Goal: Task Accomplishment & Management: Use online tool/utility

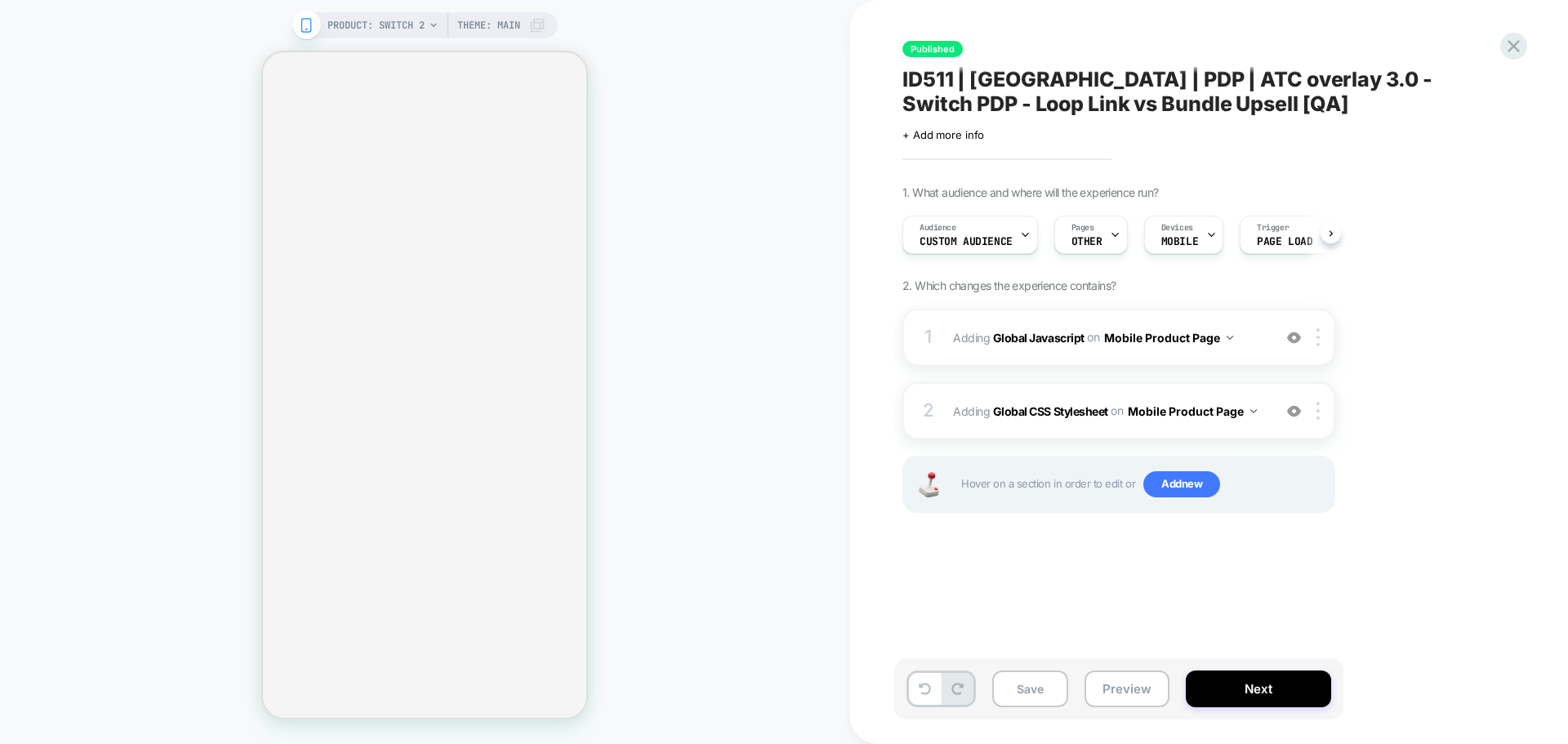
scroll to position [0, 1]
click at [1033, 331] on b "Global Javascript" at bounding box center [1039, 336] width 91 height 13
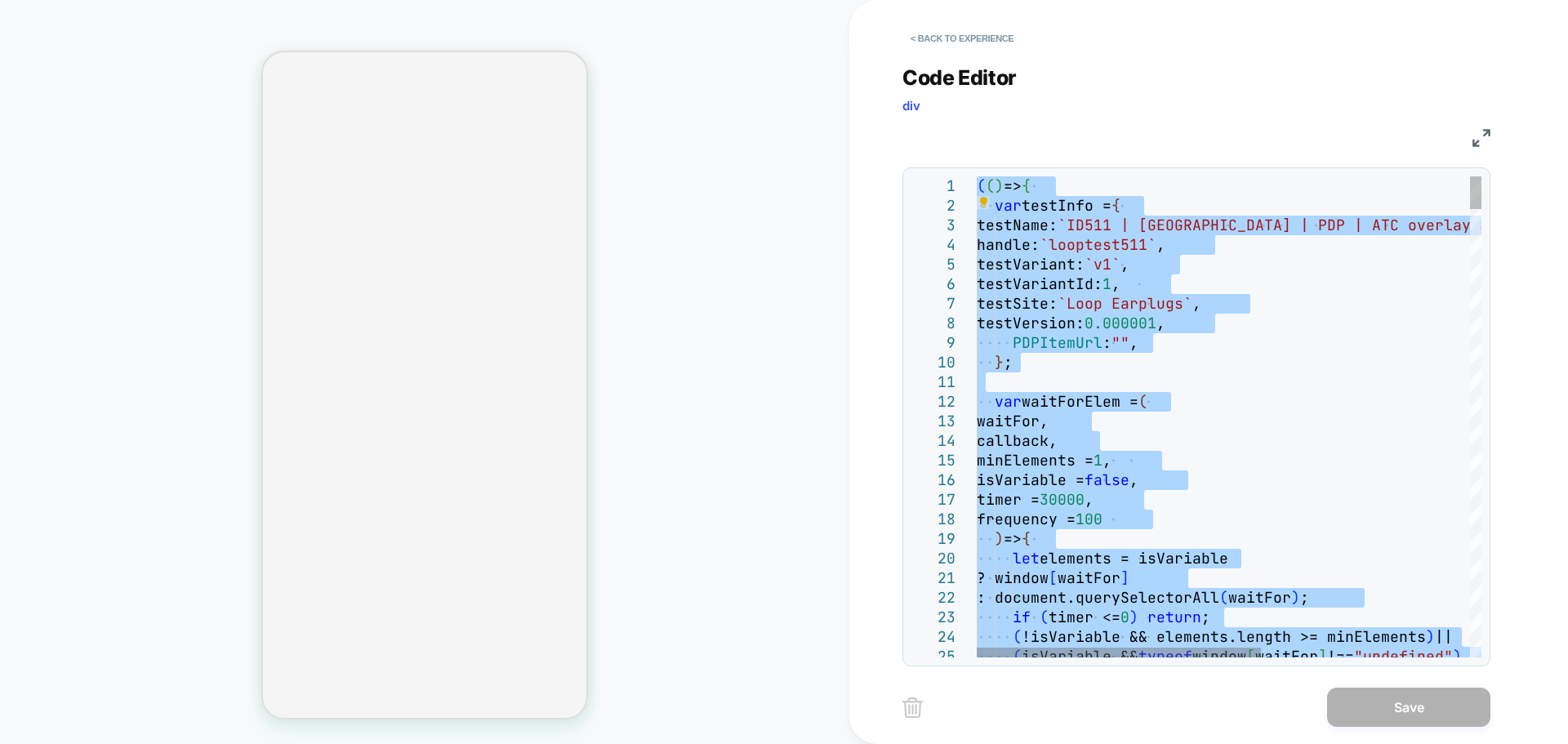
type textarea "**********"
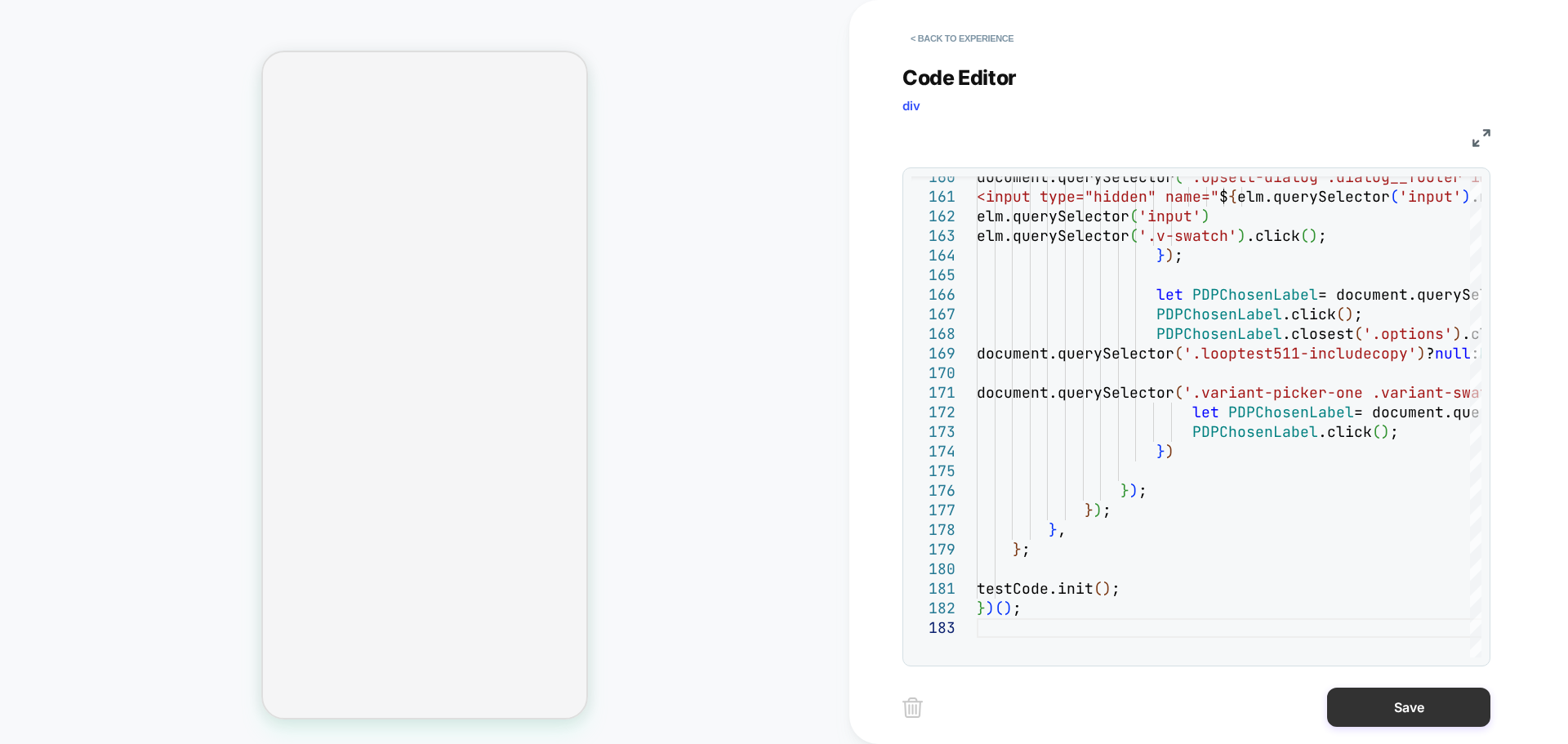
click at [1356, 707] on button "Save" at bounding box center [1409, 707] width 163 height 39
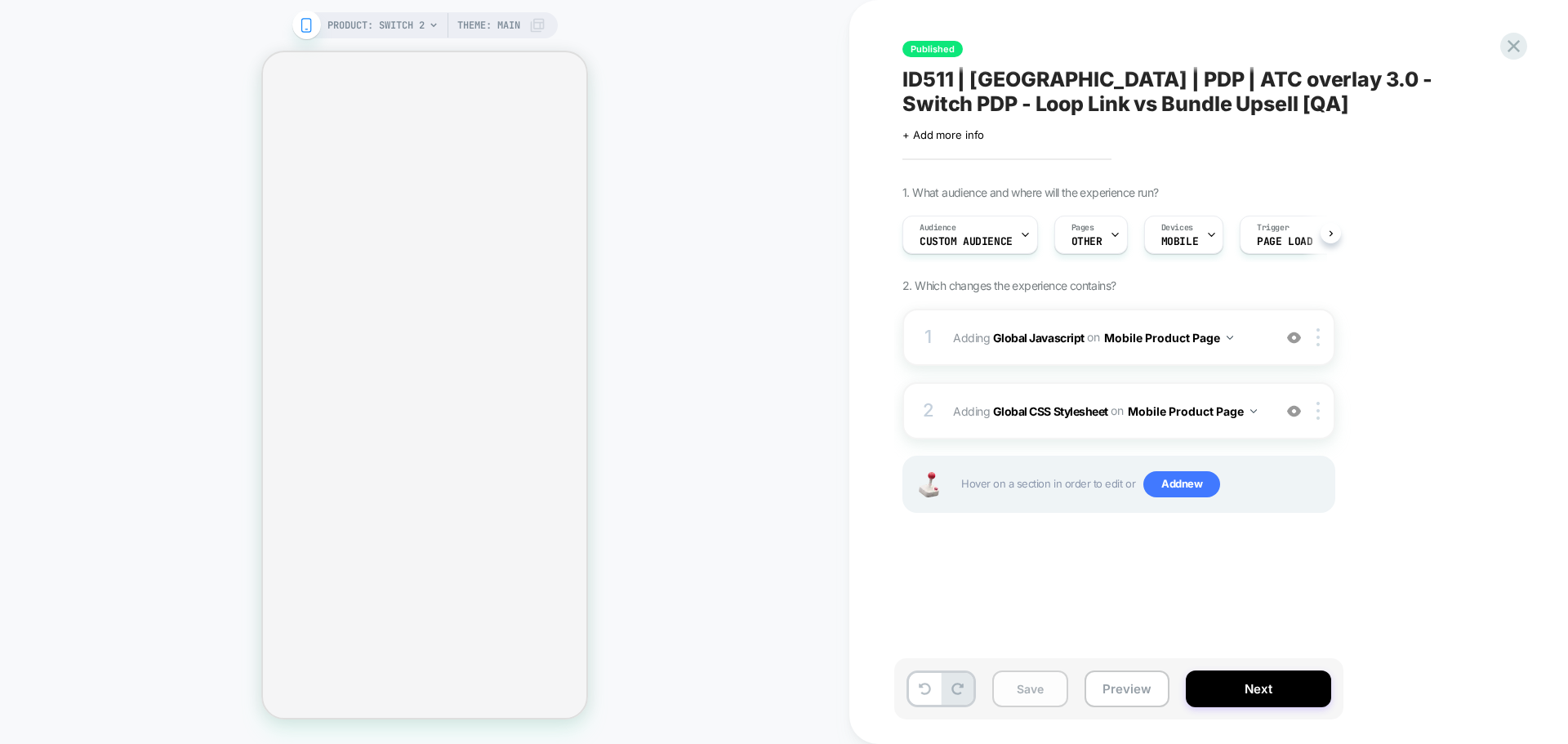
scroll to position [0, 1]
click at [1015, 697] on button "Save" at bounding box center [1030, 689] width 76 height 37
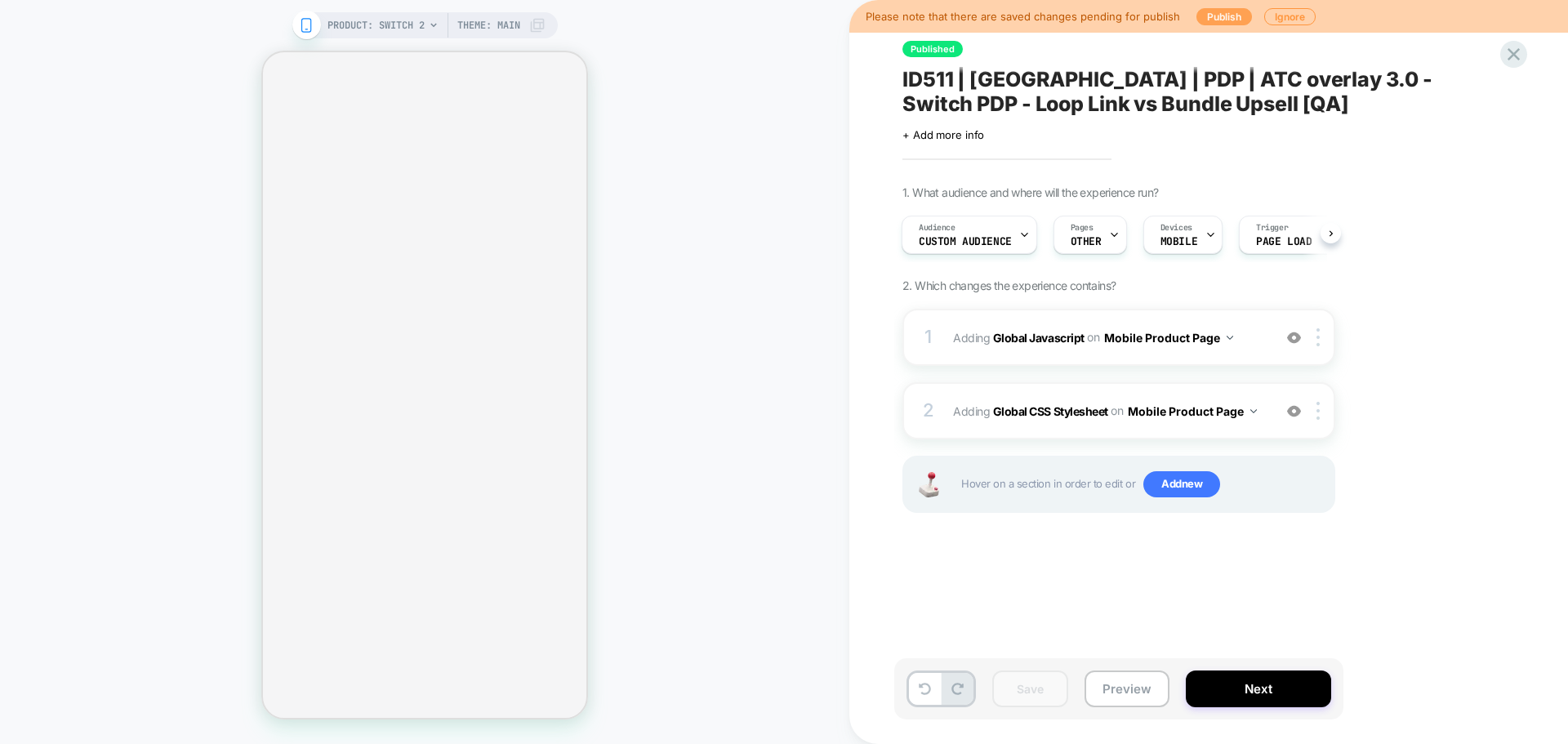
click at [1207, 9] on button "Publish" at bounding box center [1224, 17] width 56 height 17
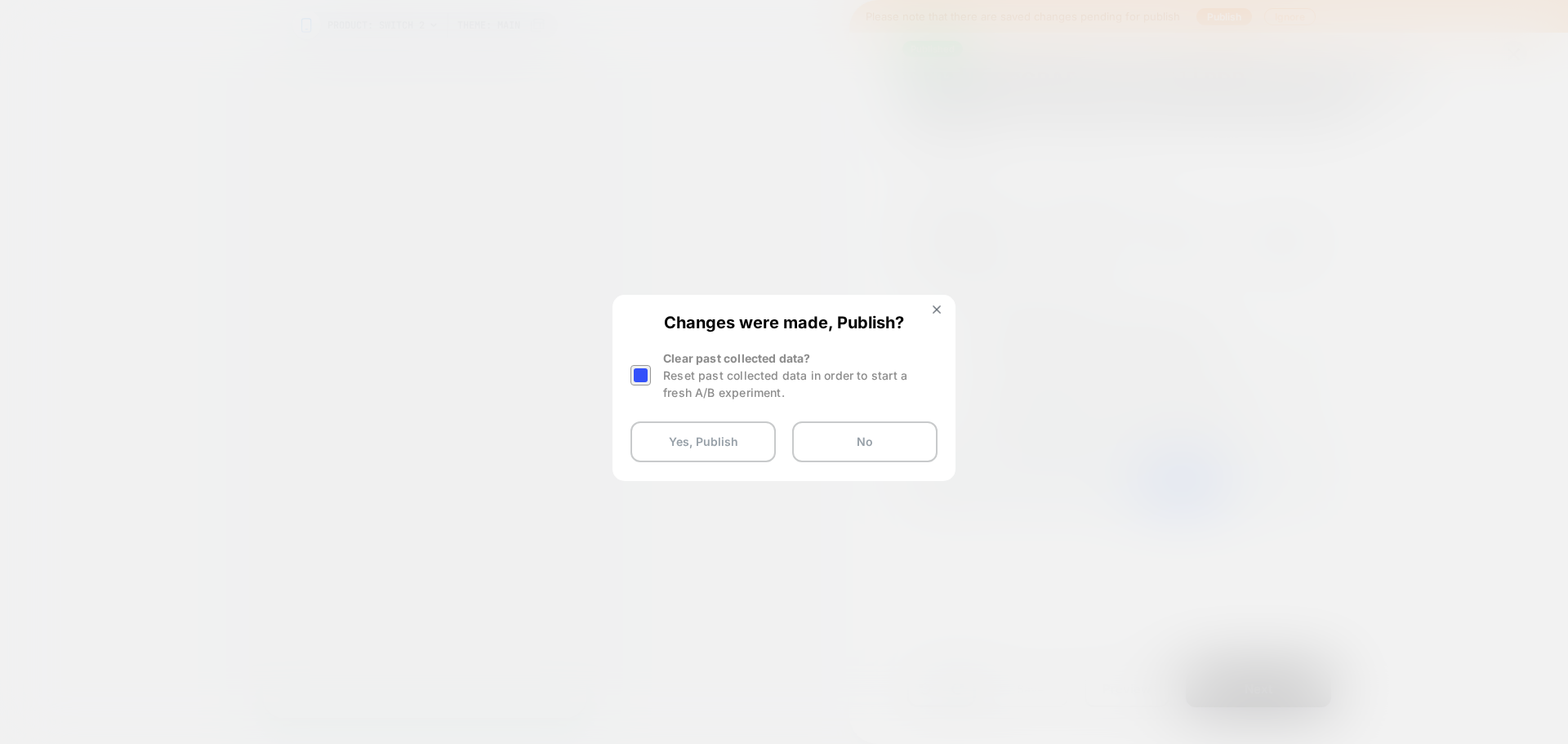
click at [635, 381] on div at bounding box center [640, 375] width 20 height 20
click at [668, 456] on button "Yes, Publish" at bounding box center [702, 442] width 145 height 41
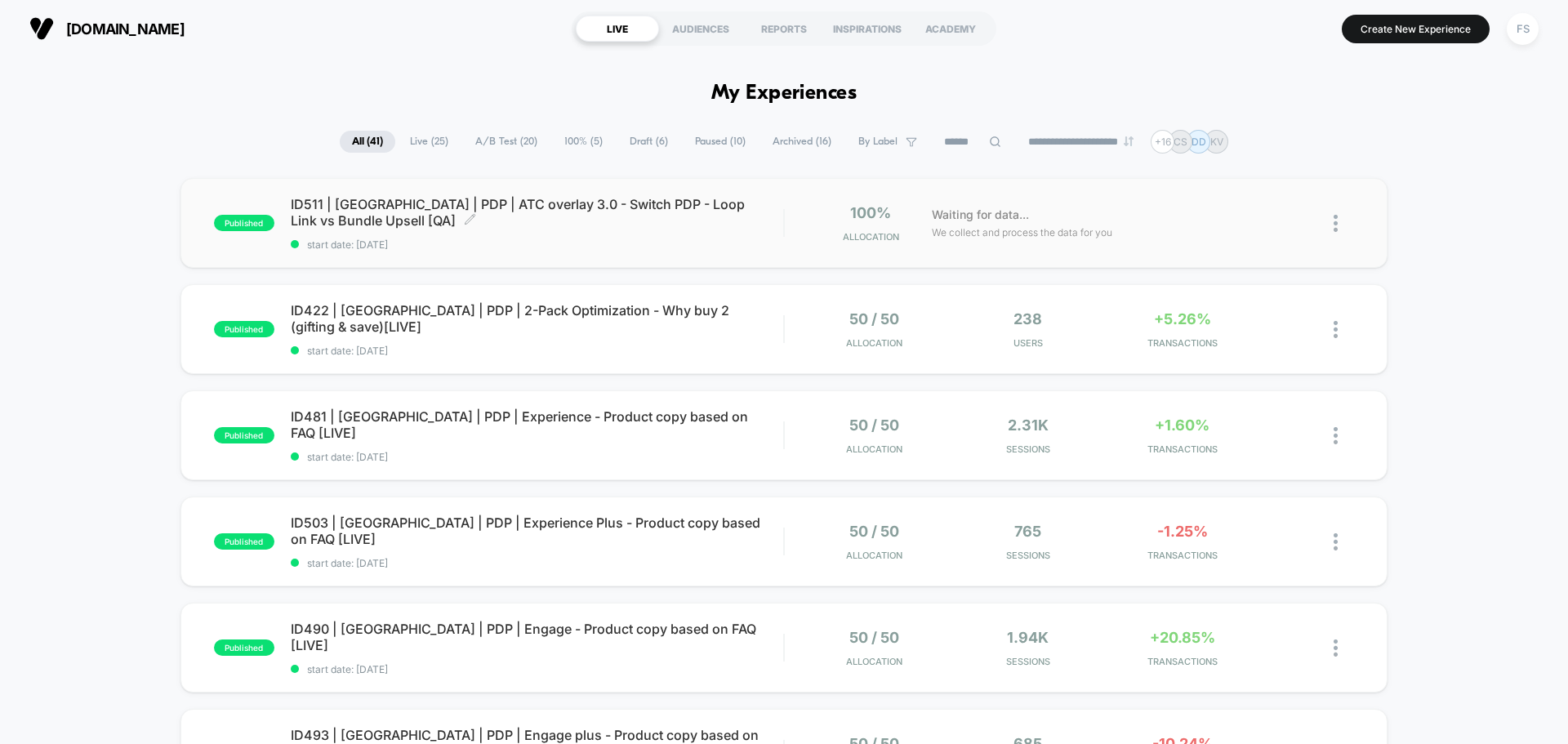
click at [467, 202] on span "ID511 | [GEOGRAPHIC_DATA] | PDP | ATC overlay 3.0 - Switch PDP - Loop Link vs B…" at bounding box center [537, 212] width 493 height 33
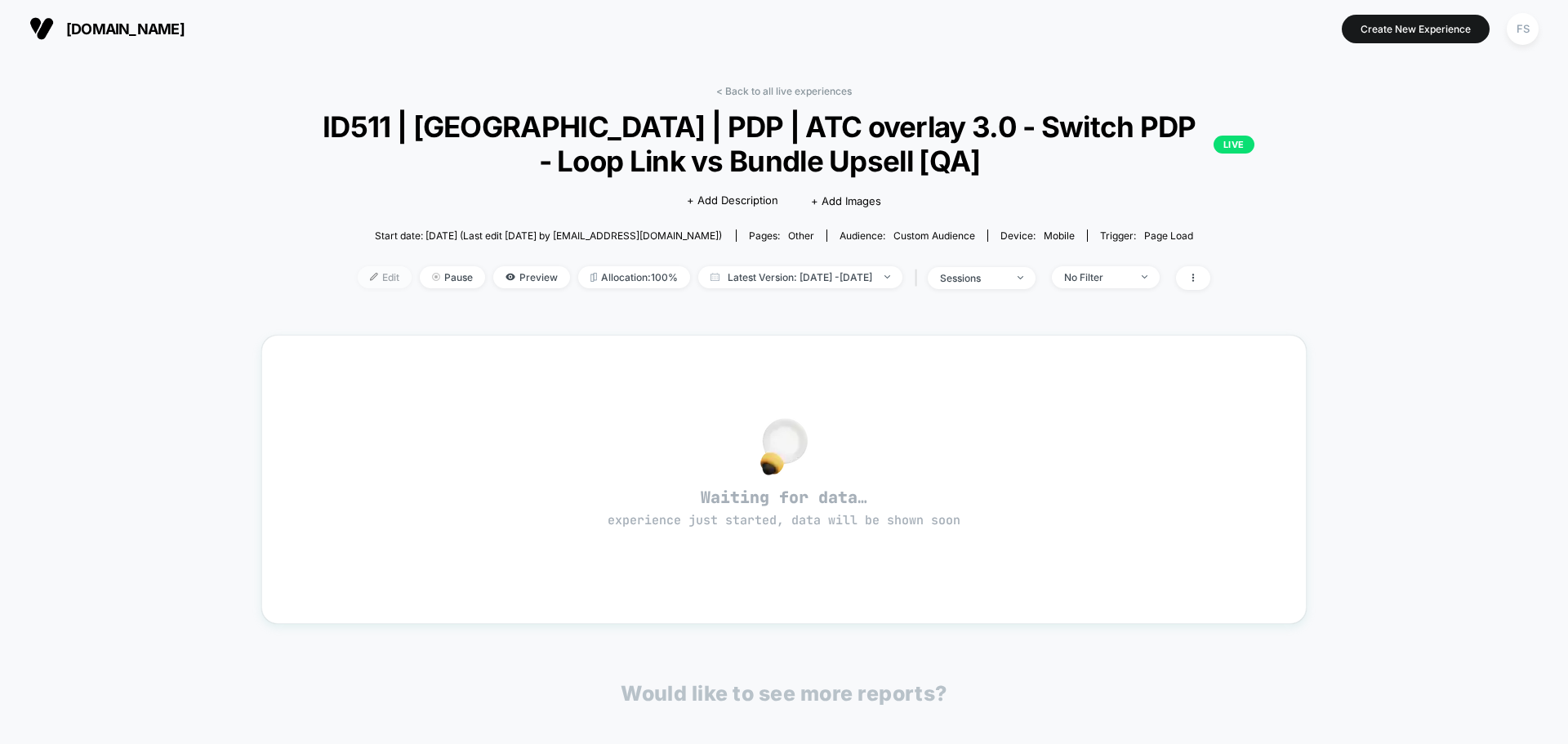
click at [357, 274] on span "Edit" at bounding box center [384, 277] width 54 height 22
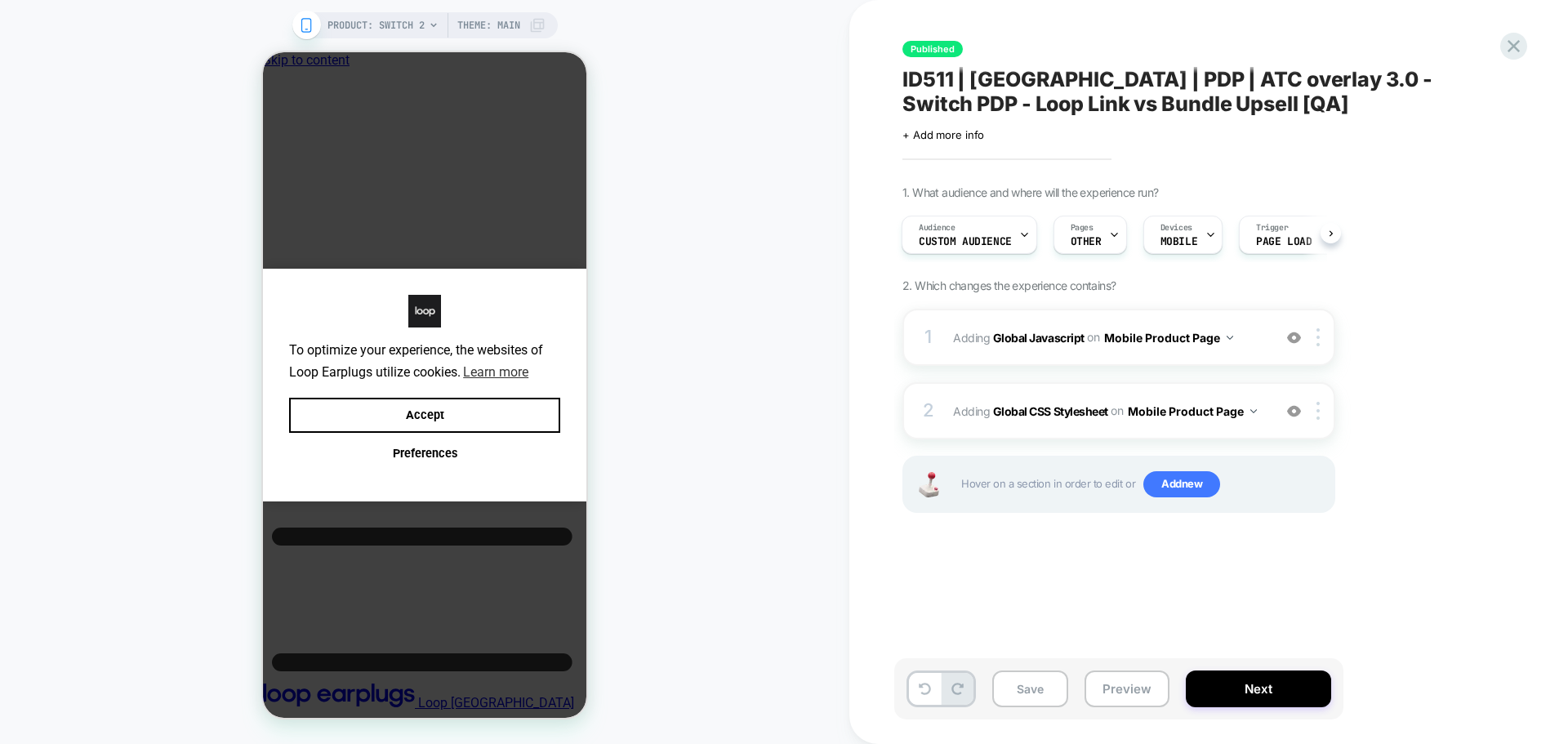
scroll to position [0, 12]
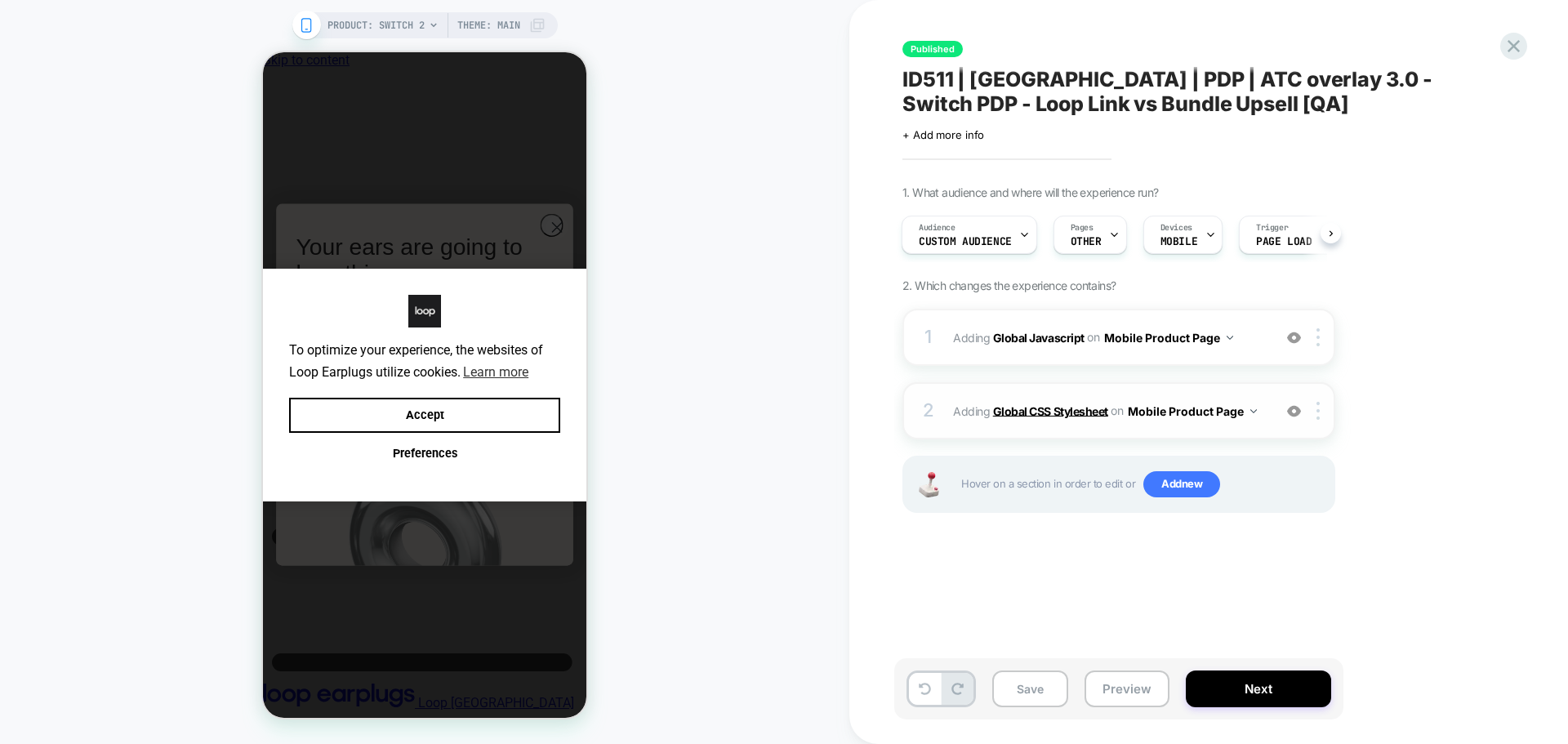
click at [1041, 410] on b "Global CSS Stylesheet" at bounding box center [1051, 410] width 115 height 13
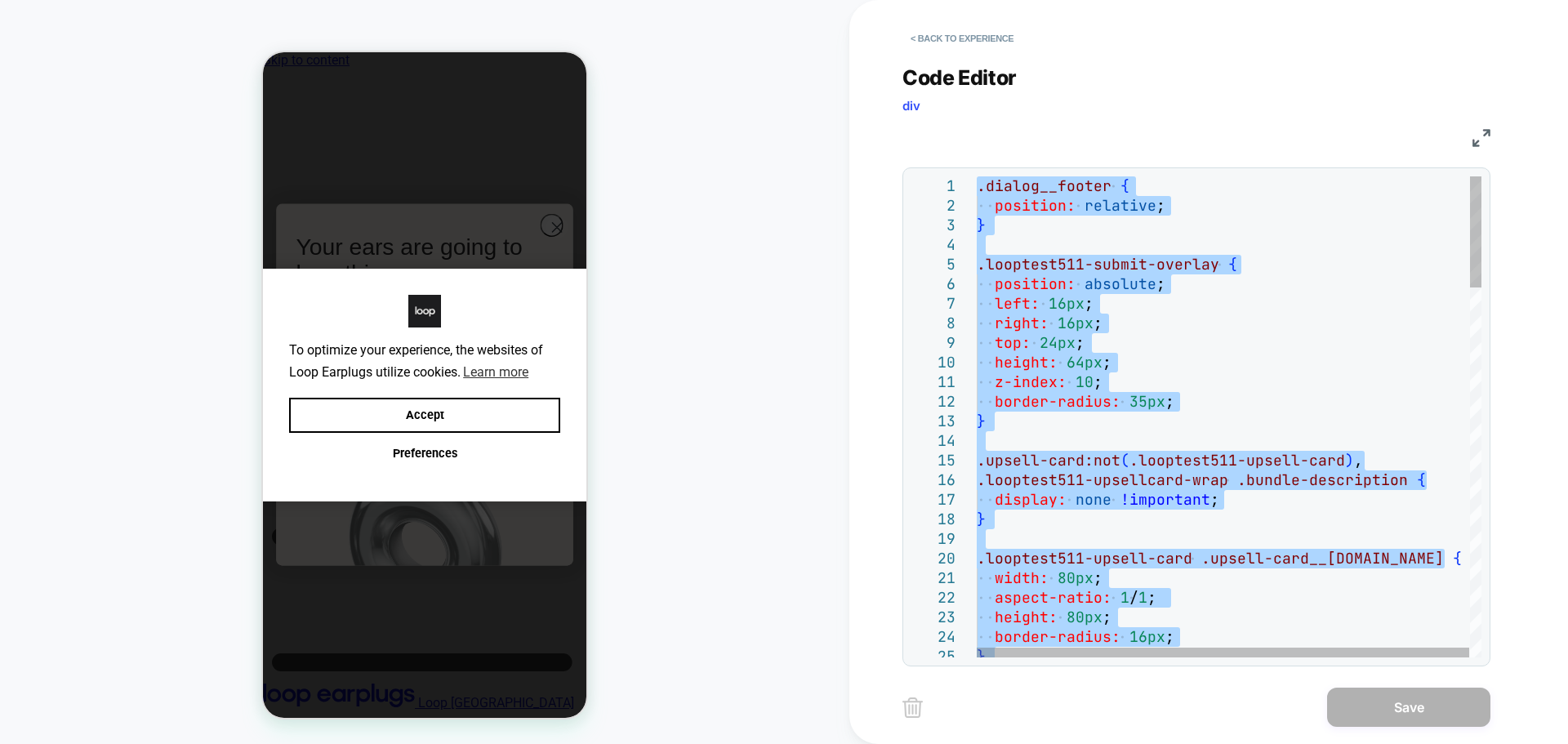
scroll to position [0, 0]
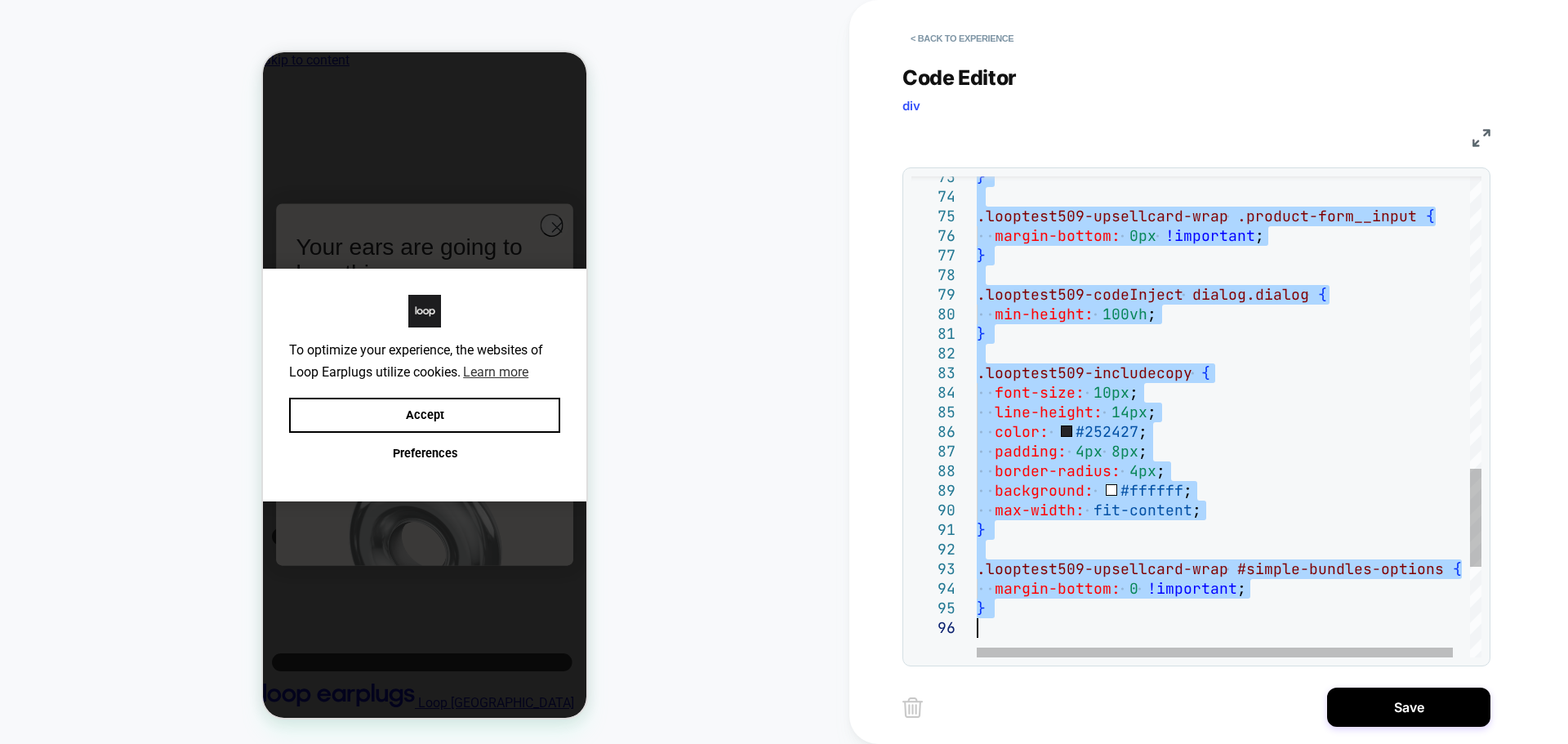
type textarea "**********"
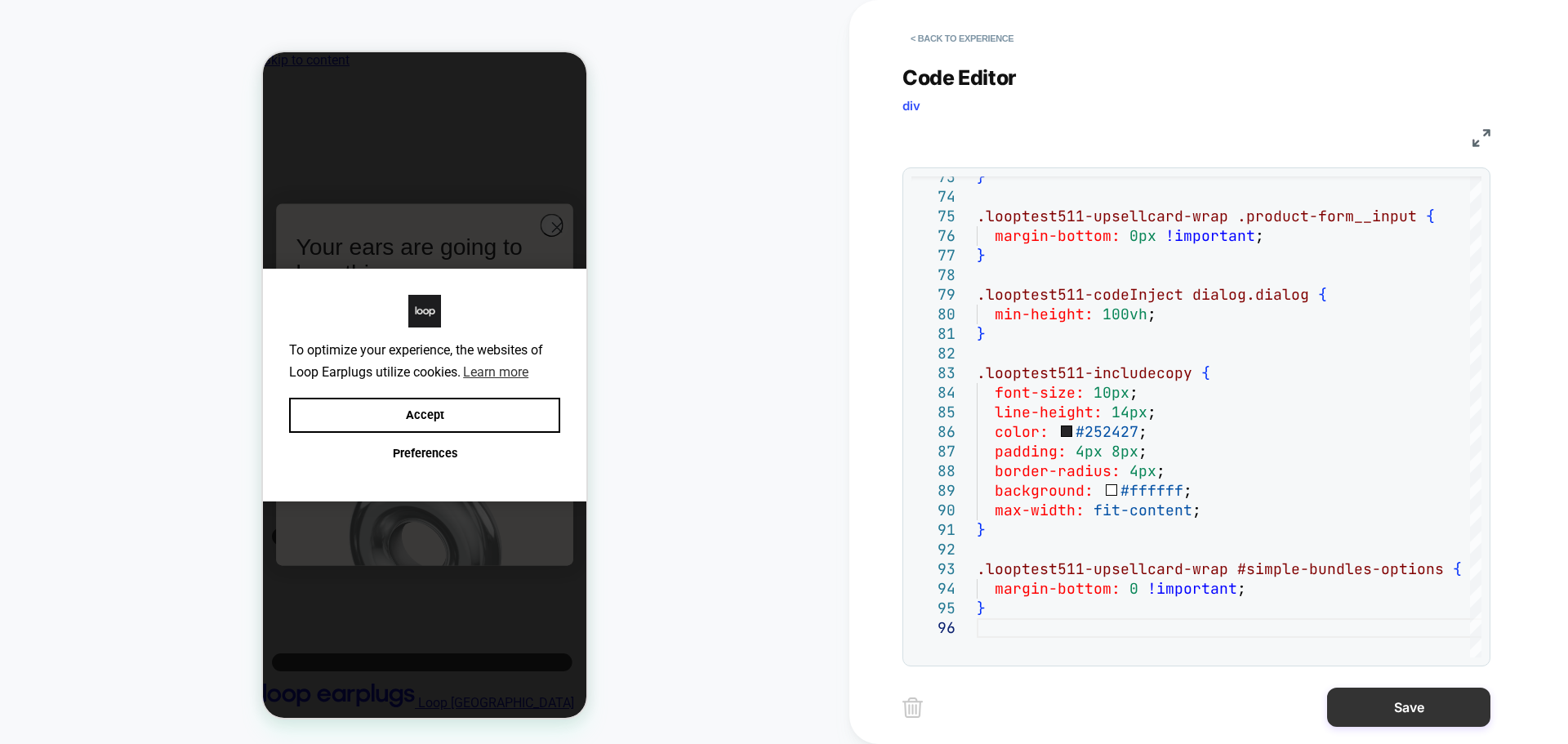
click at [1371, 702] on button "Save" at bounding box center [1409, 707] width 163 height 39
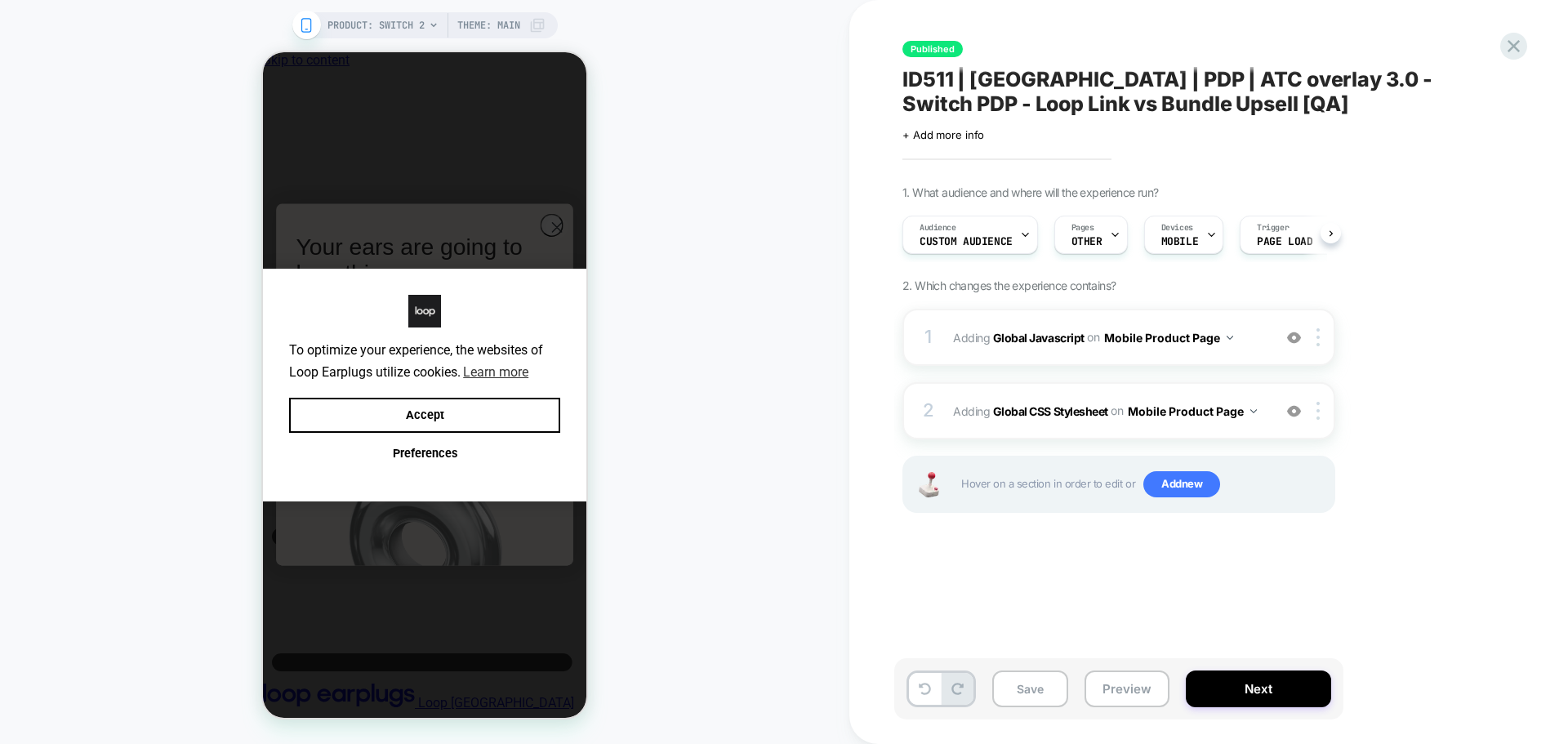
scroll to position [0, 1]
click at [1020, 682] on button "Save" at bounding box center [1030, 689] width 76 height 37
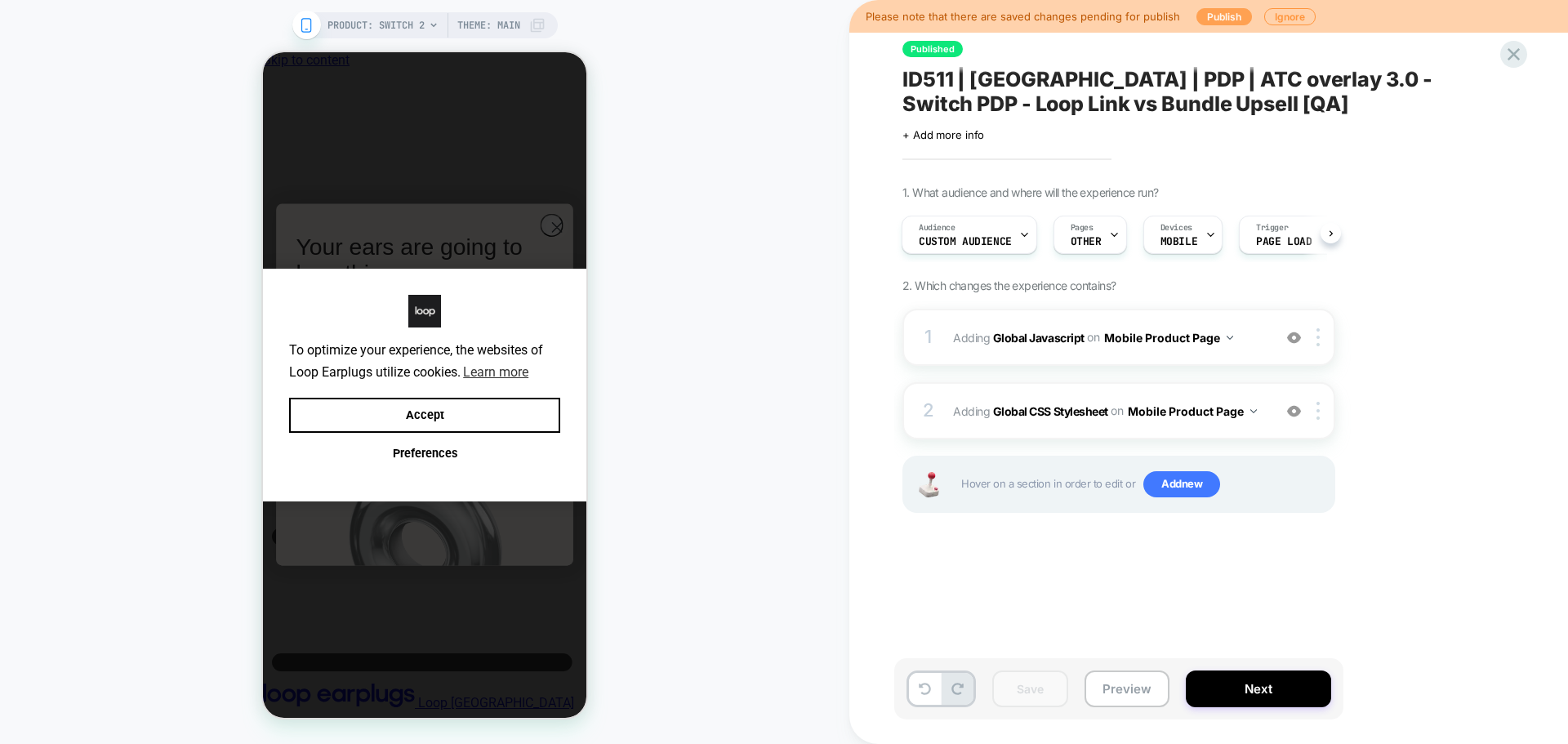
click at [1212, 25] on button "Publish" at bounding box center [1224, 17] width 56 height 17
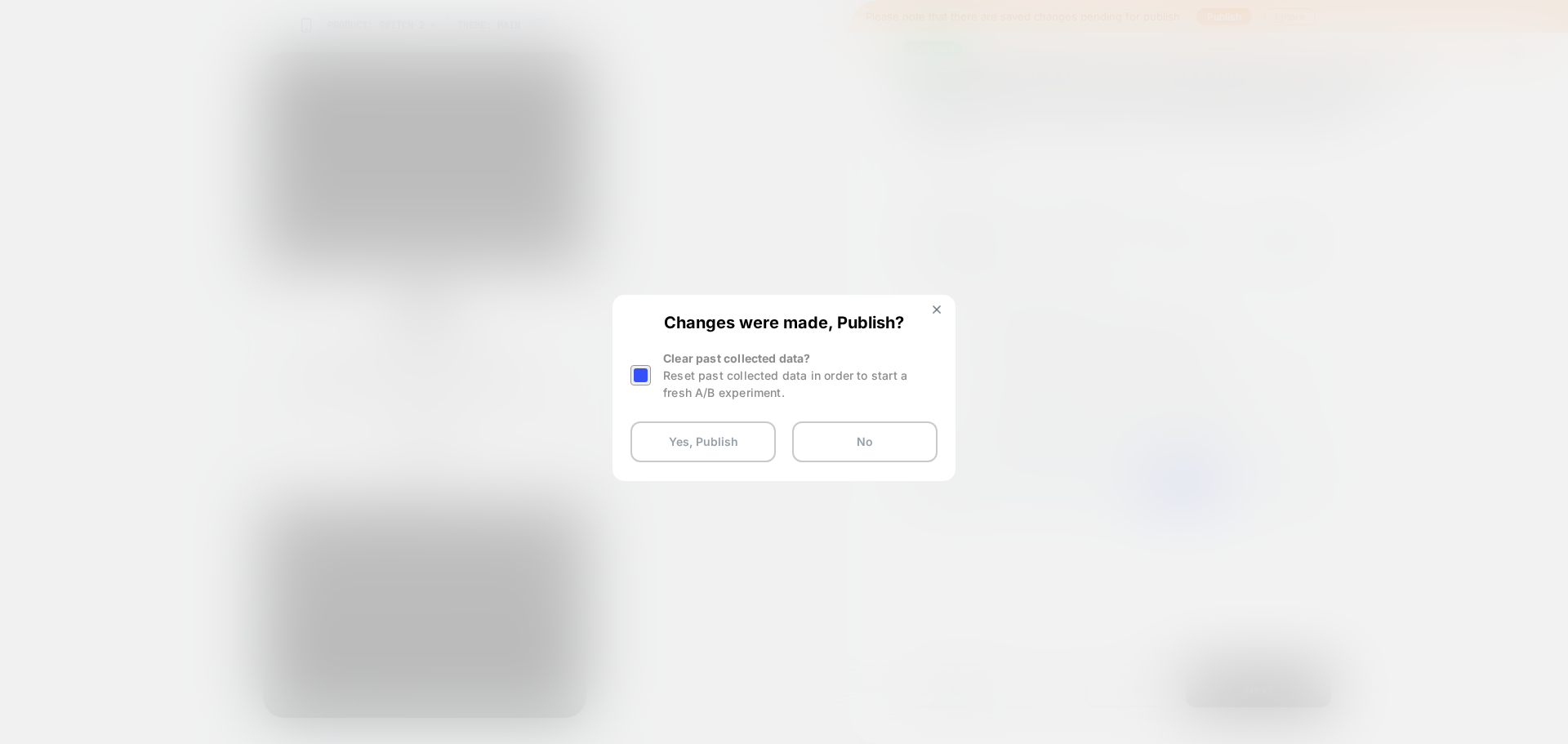
click at [629, 377] on div "Changes were made, Publish? Clear past collected data? Reset past collected dat…" at bounding box center [784, 388] width 340 height 183
click at [636, 379] on div at bounding box center [640, 375] width 20 height 20
click at [667, 447] on button "Yes, Publish" at bounding box center [702, 442] width 145 height 41
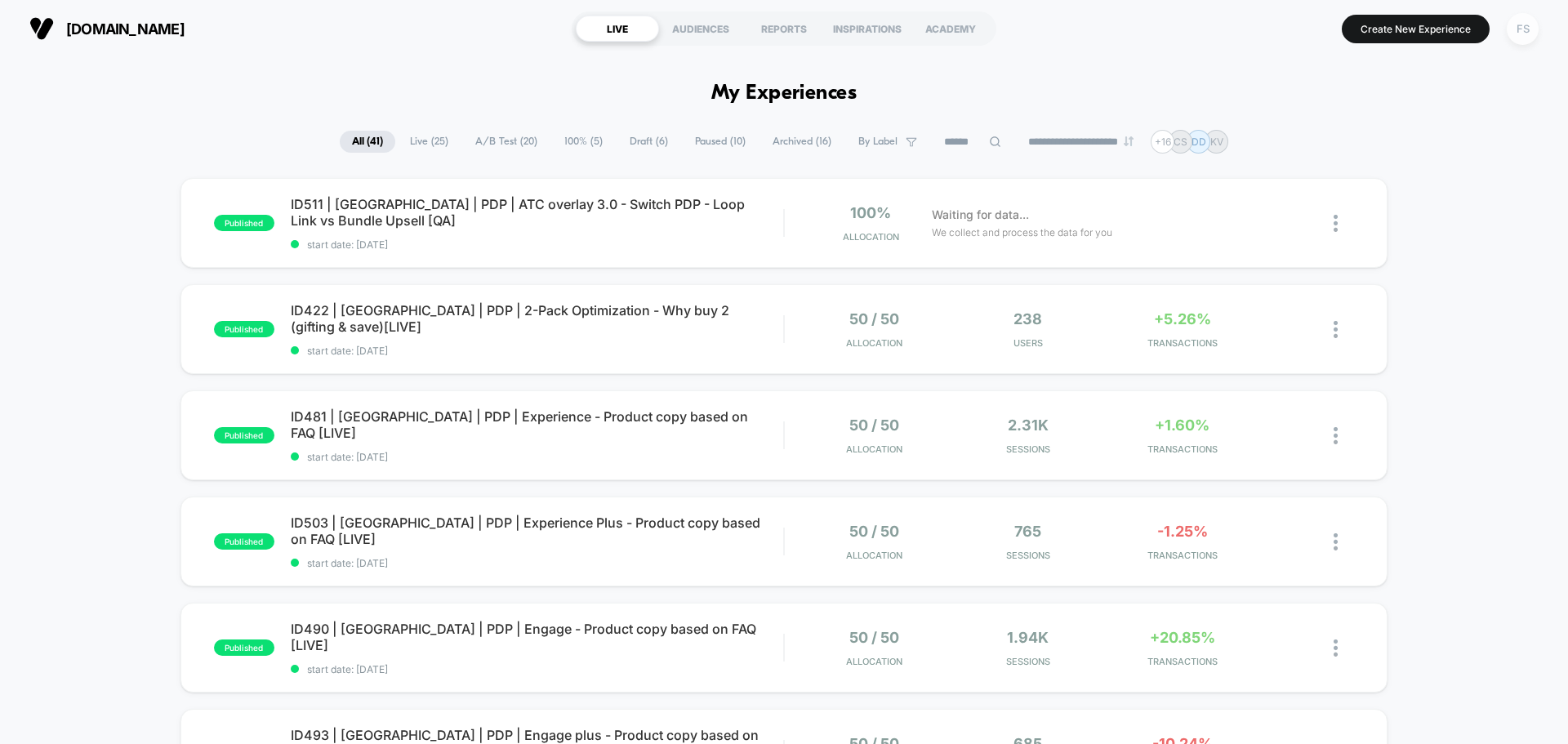
click at [1514, 25] on div "FS" at bounding box center [1522, 29] width 32 height 32
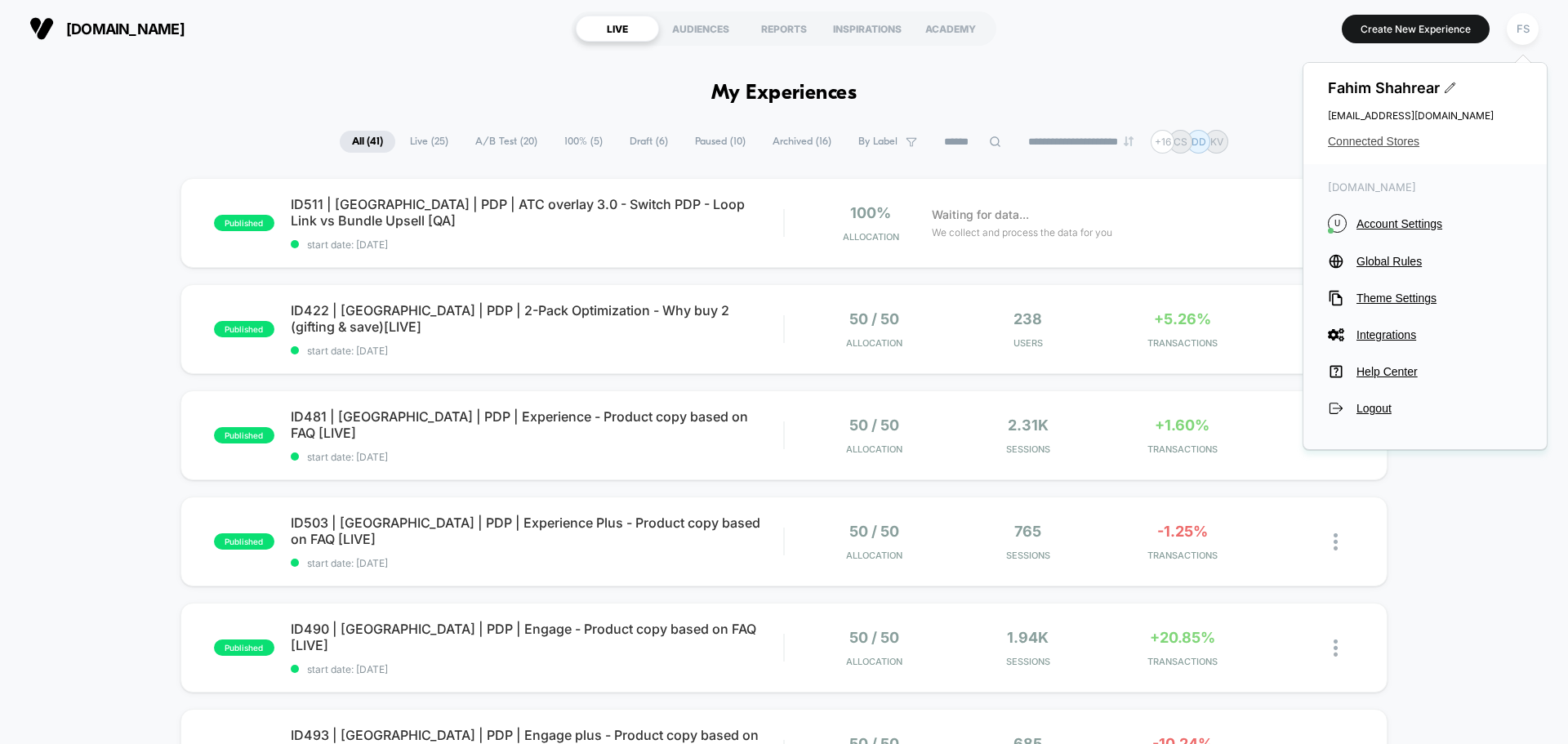
click at [1354, 136] on span "Connected Stores" at bounding box center [1425, 141] width 194 height 13
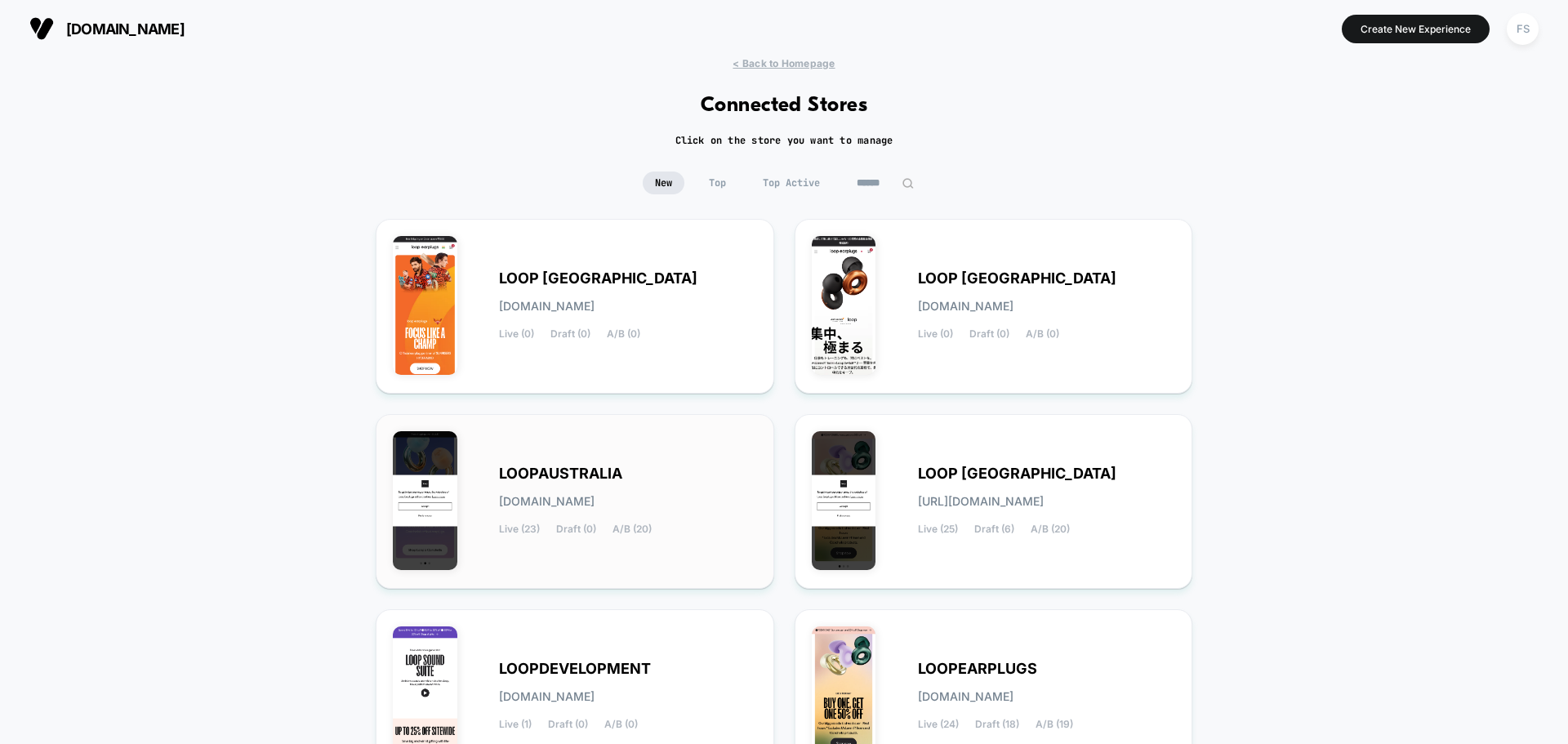
click at [616, 468] on span "LOOPAUSTRALIA" at bounding box center [560, 474] width 123 height 12
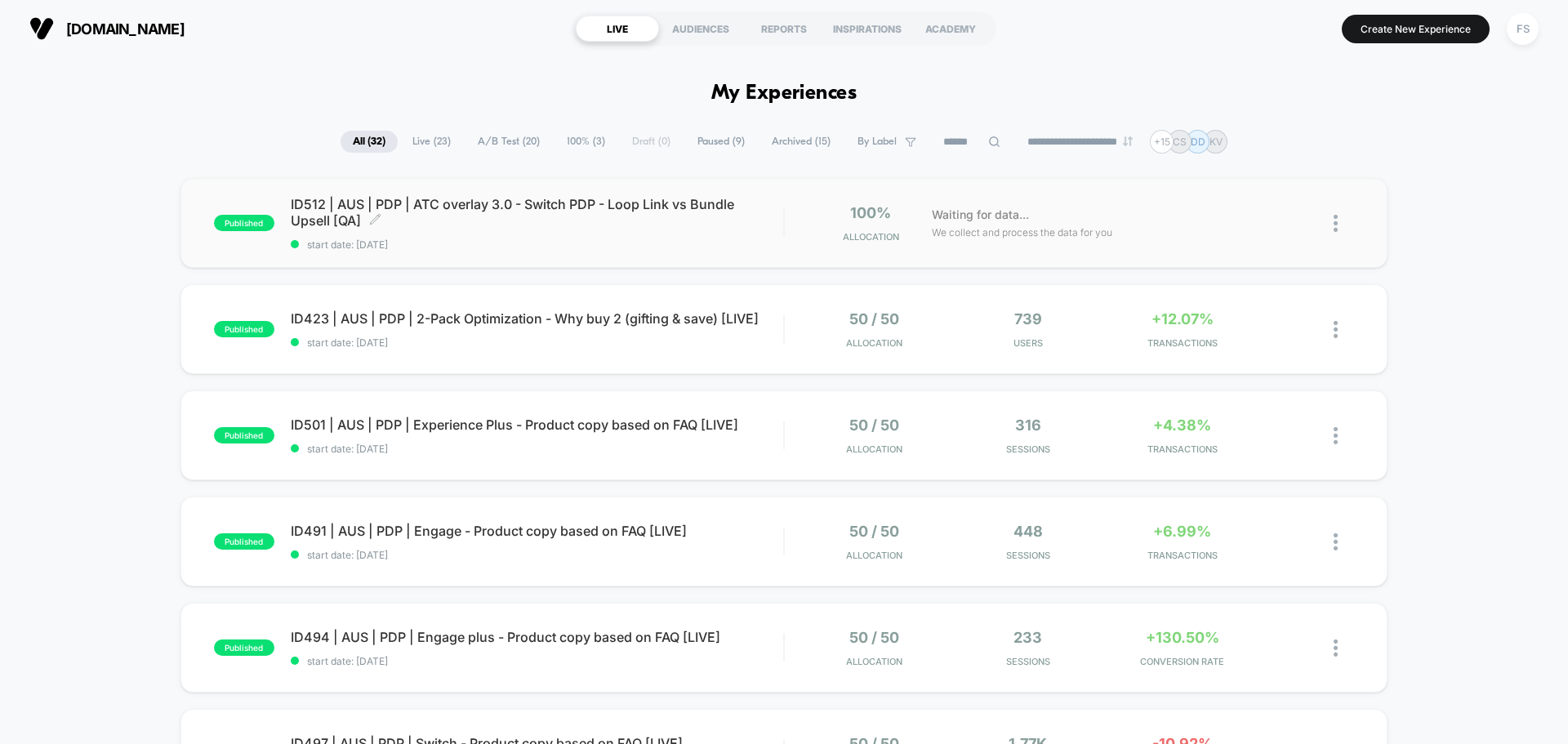
click at [500, 230] on div "ID512 | AUS | PDP | ATC overlay 3.0 - Switch PDP - Loop Link vs Bundle Upsell […" at bounding box center [537, 223] width 493 height 55
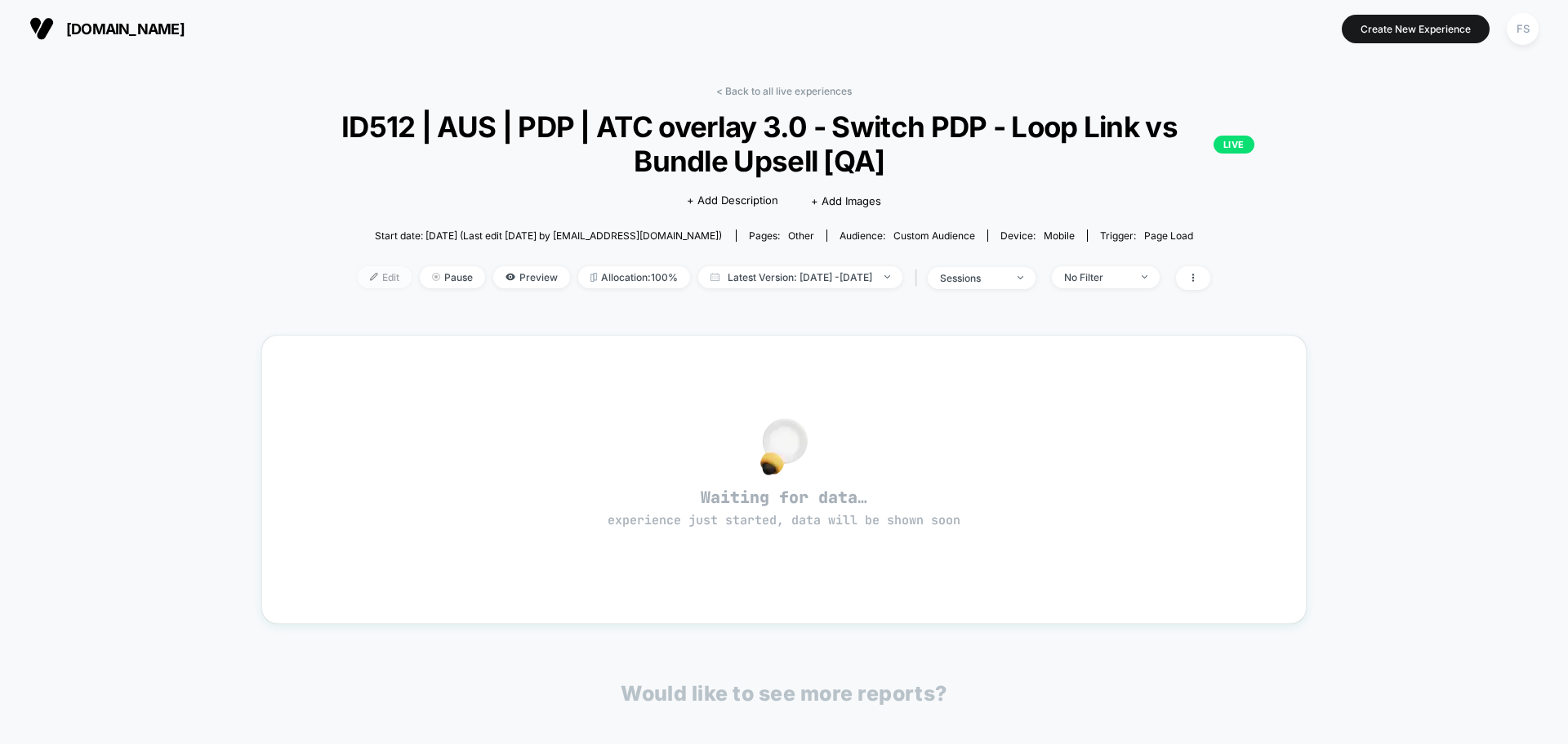
click at [370, 274] on img at bounding box center [374, 277] width 9 height 9
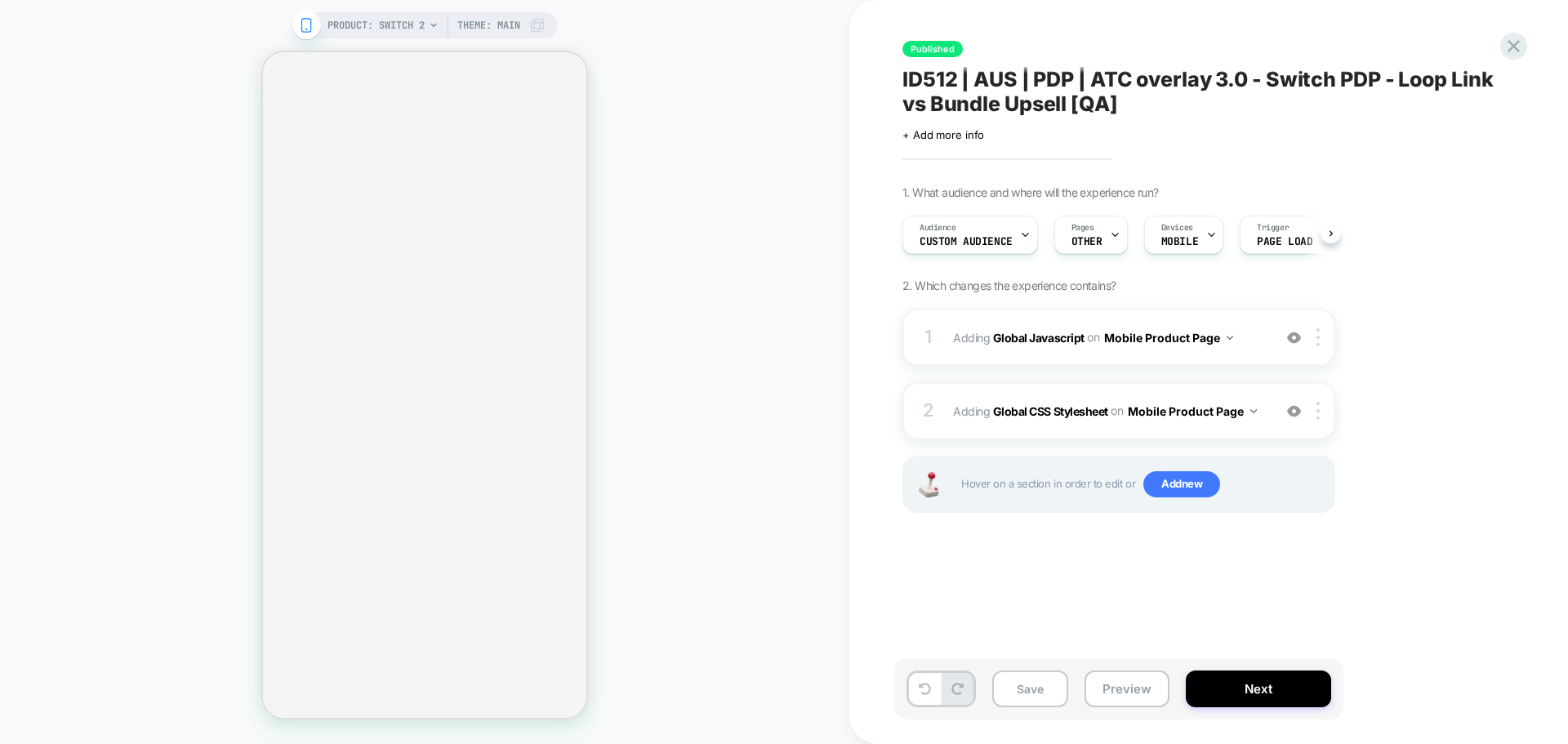
scroll to position [0, 1]
click at [1033, 330] on span "Adding Global Javascript on Mobile Product Page" at bounding box center [1109, 337] width 311 height 24
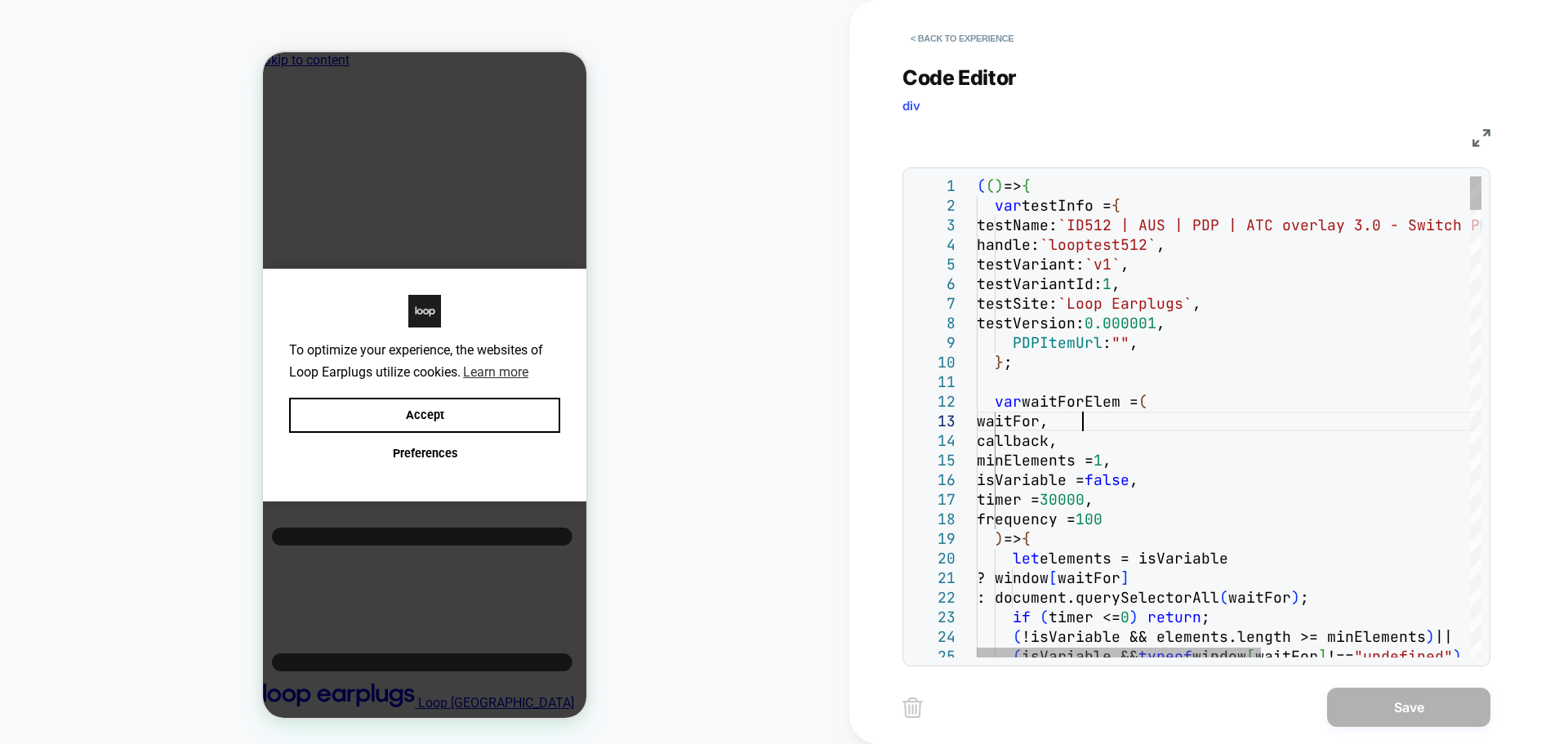
scroll to position [0, 0]
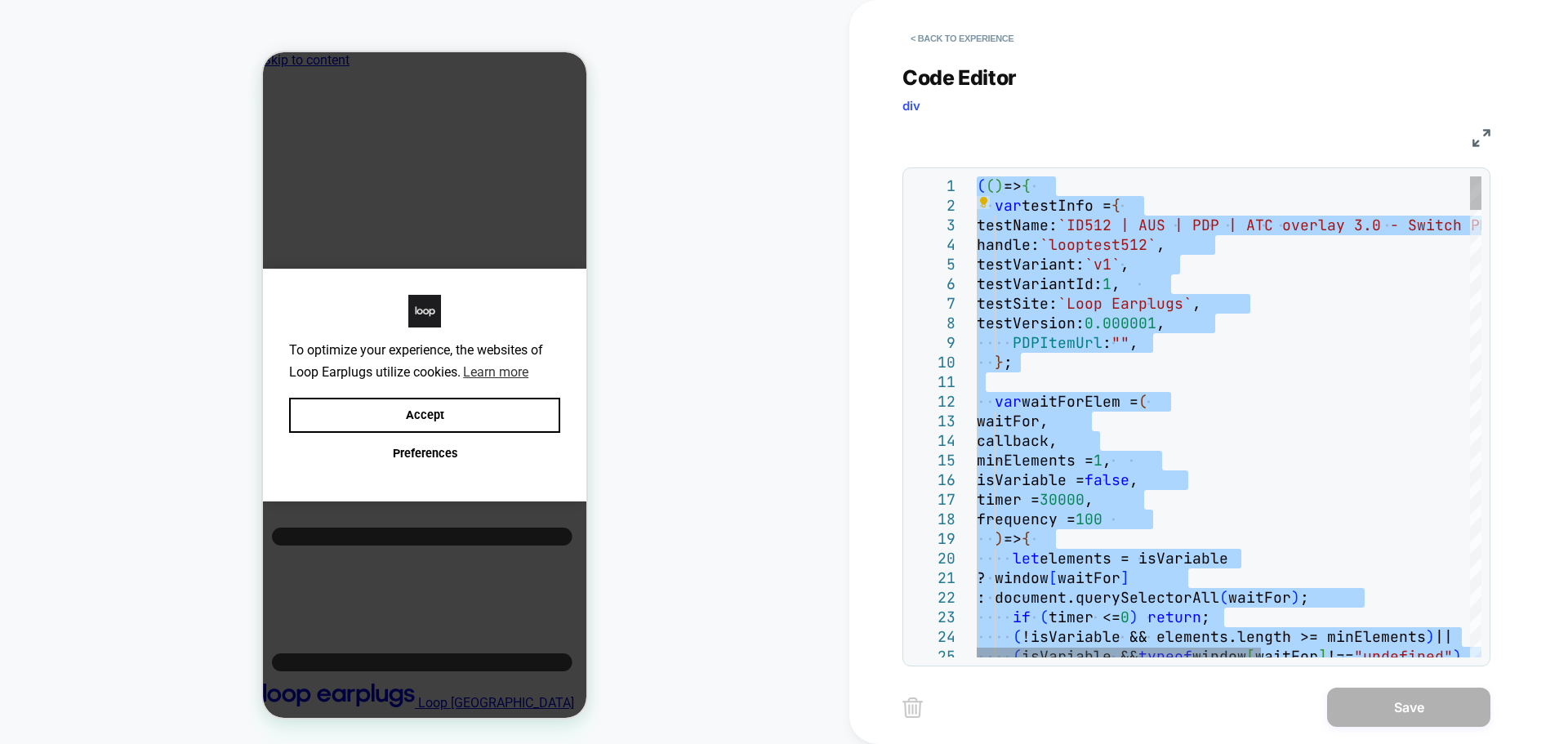
type textarea "**********"
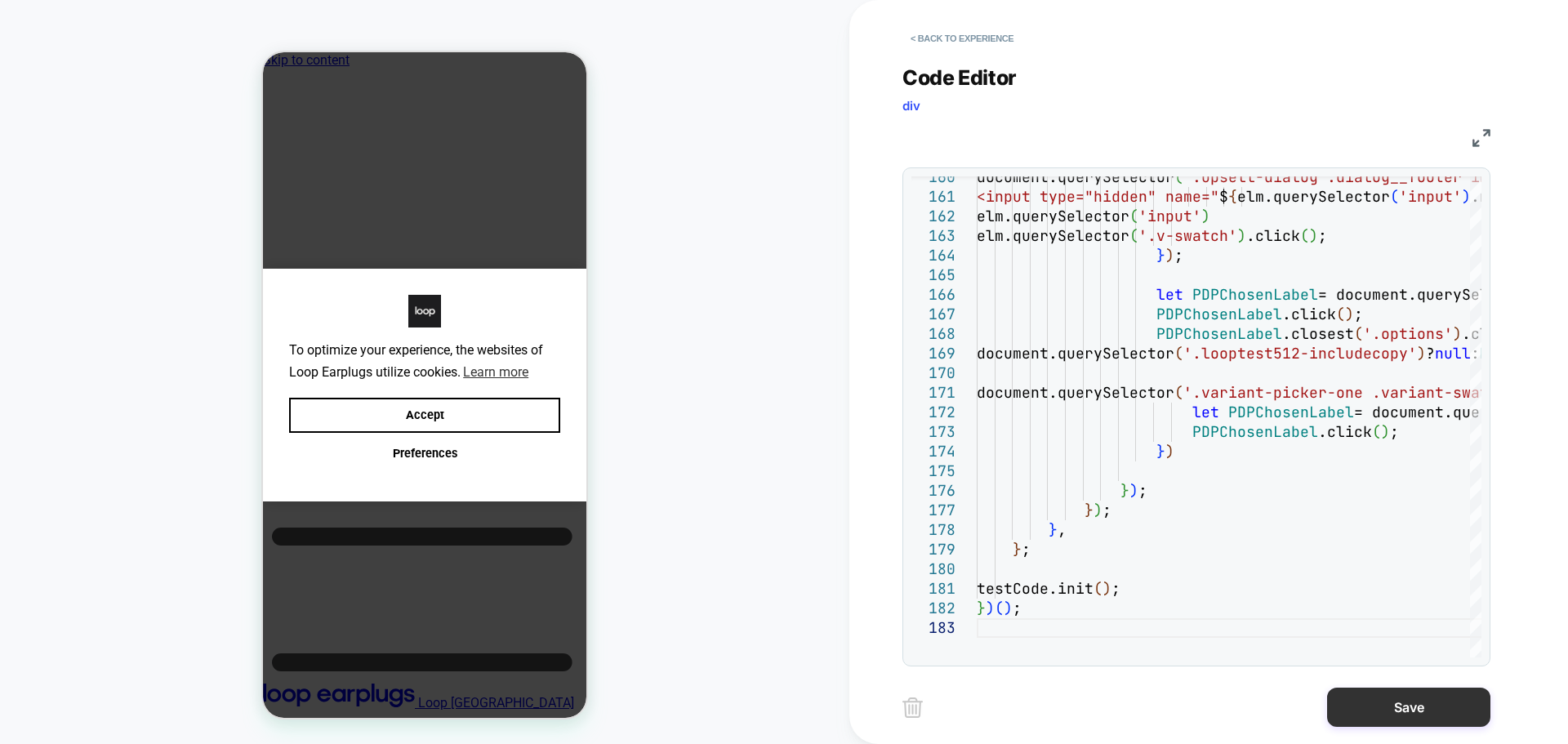
click at [1363, 707] on button "Save" at bounding box center [1409, 707] width 163 height 39
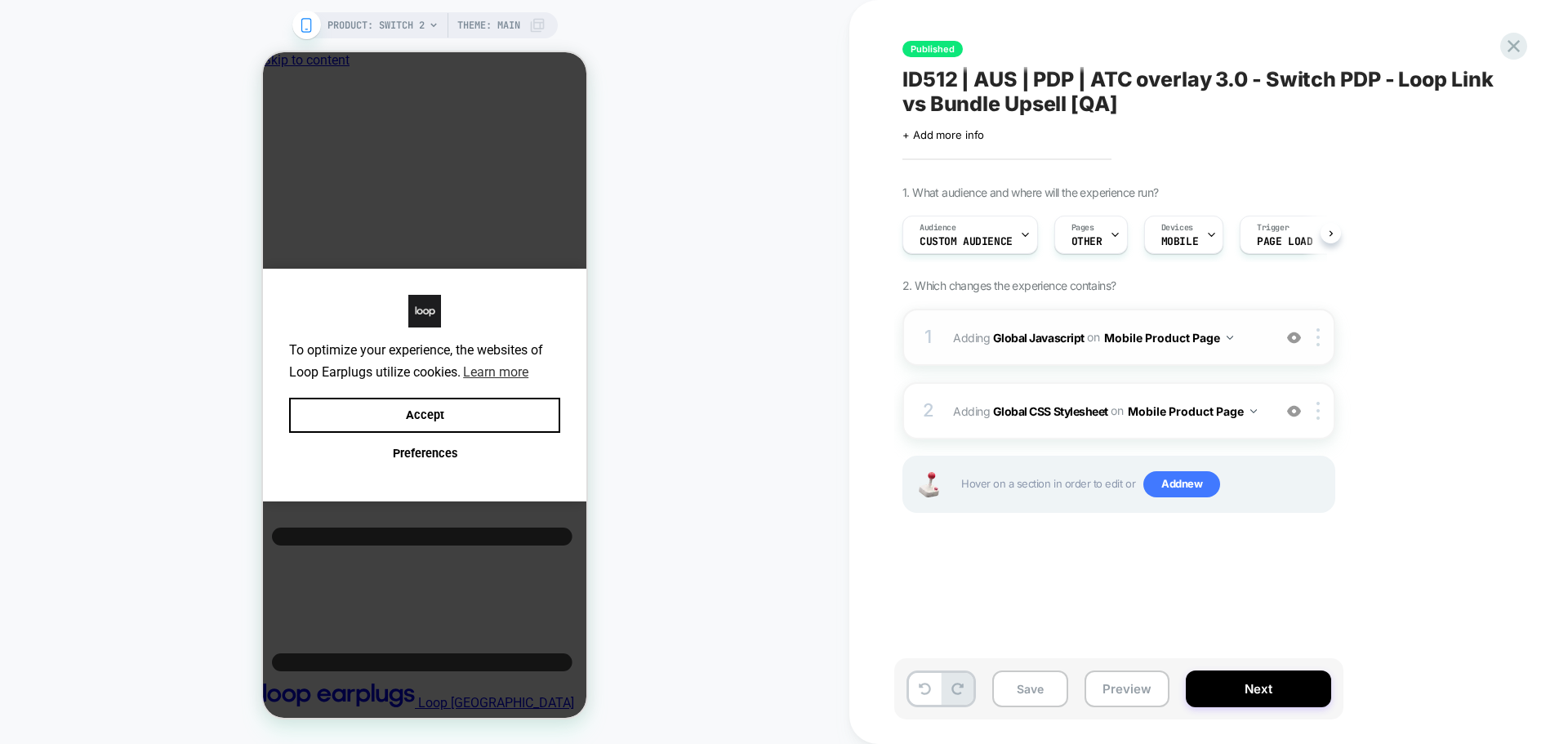
scroll to position [0, 1]
click at [1066, 404] on b "Global CSS Stylesheet" at bounding box center [1051, 410] width 115 height 13
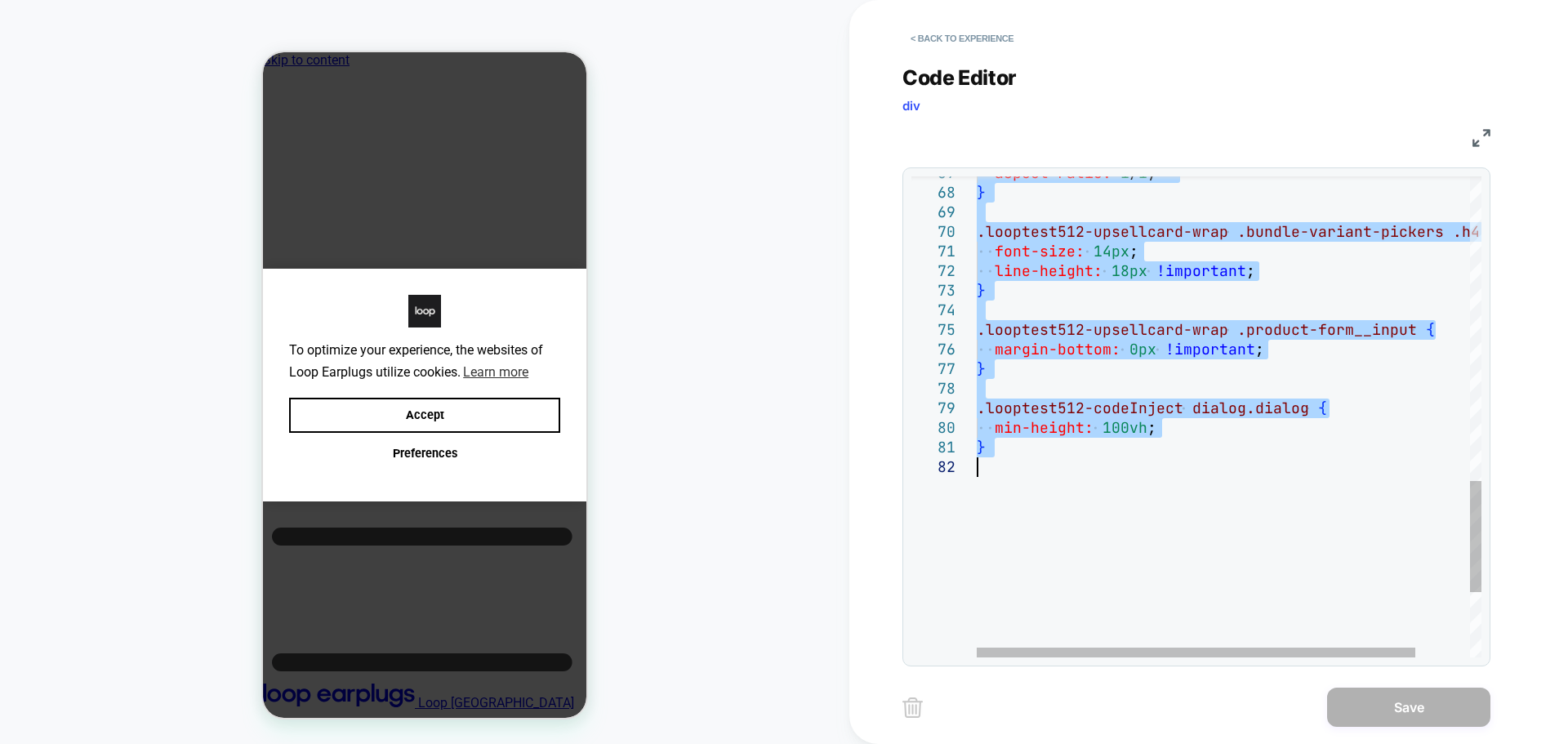
type textarea "**********"
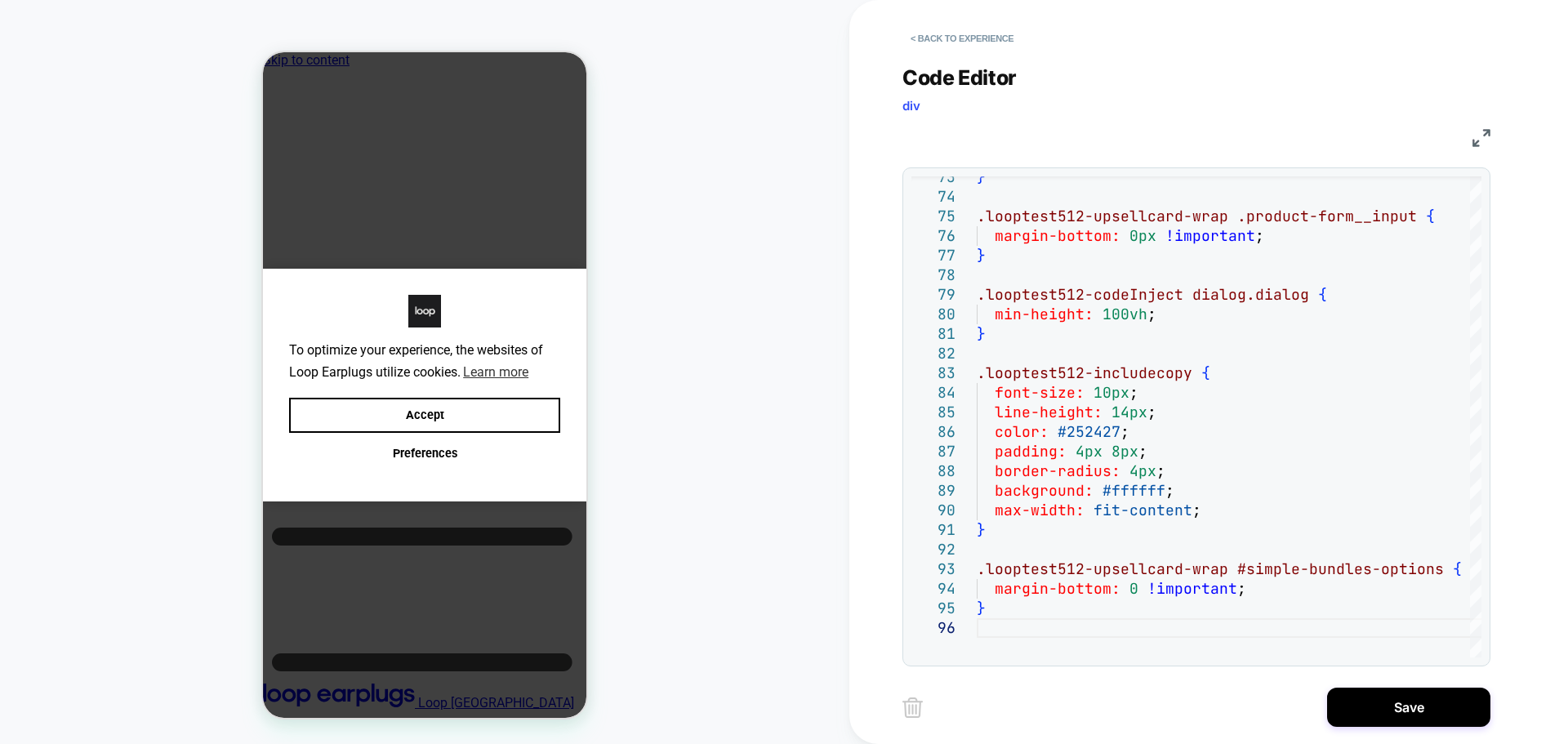
click at [1428, 732] on div "**********" at bounding box center [1209, 372] width 613 height 744
click at [1441, 701] on button "Save" at bounding box center [1409, 707] width 163 height 39
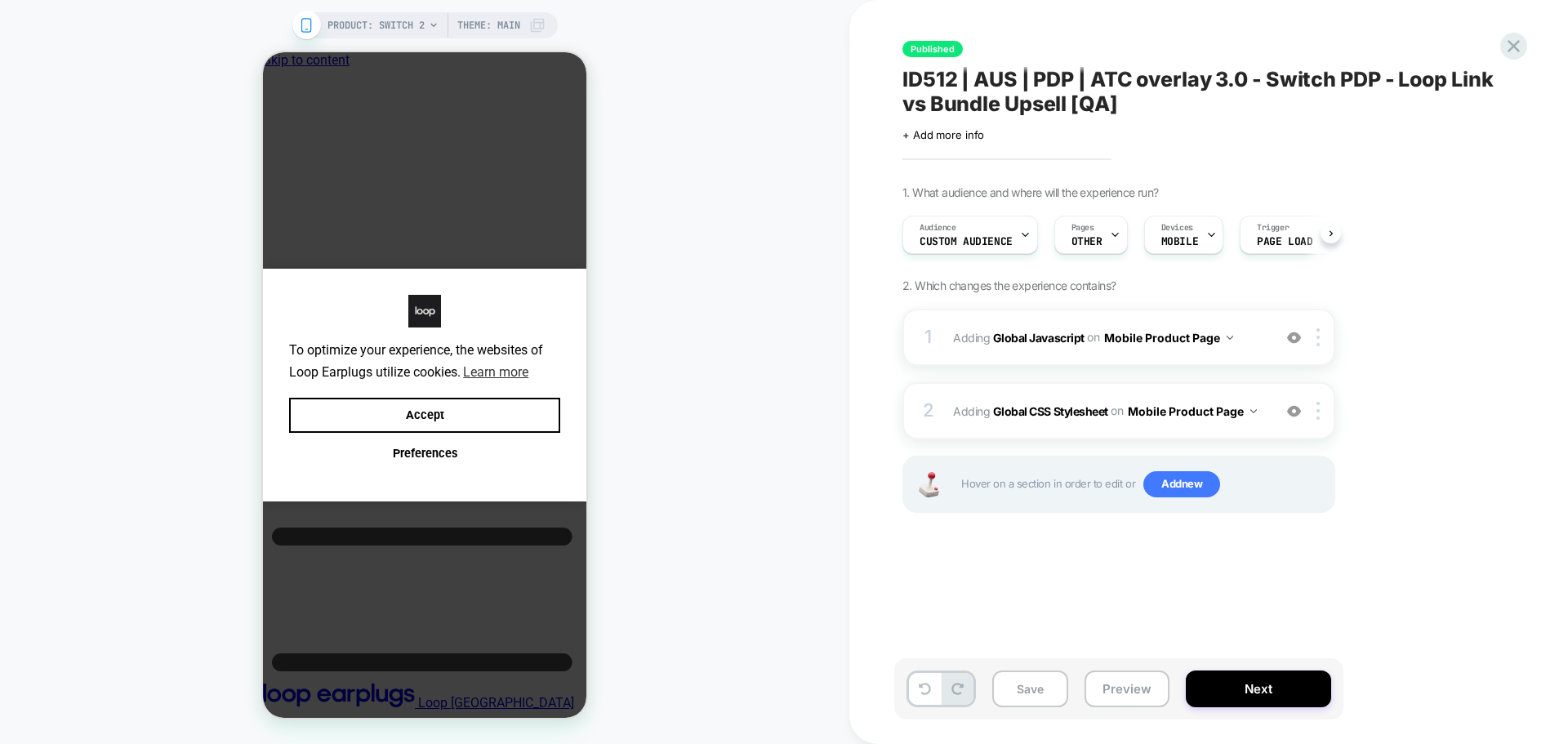
scroll to position [0, 1]
drag, startPoint x: 1238, startPoint y: 669, endPoint x: 1215, endPoint y: 619, distance: 55.0
click at [1241, 617] on div "Published ID512 | AUS | PDP | ATC overlay 3.0 - Switch PDP - Loop Link vs Bundl…" at bounding box center [1209, 372] width 613 height 744
click at [1046, 689] on button "Save" at bounding box center [1030, 689] width 76 height 37
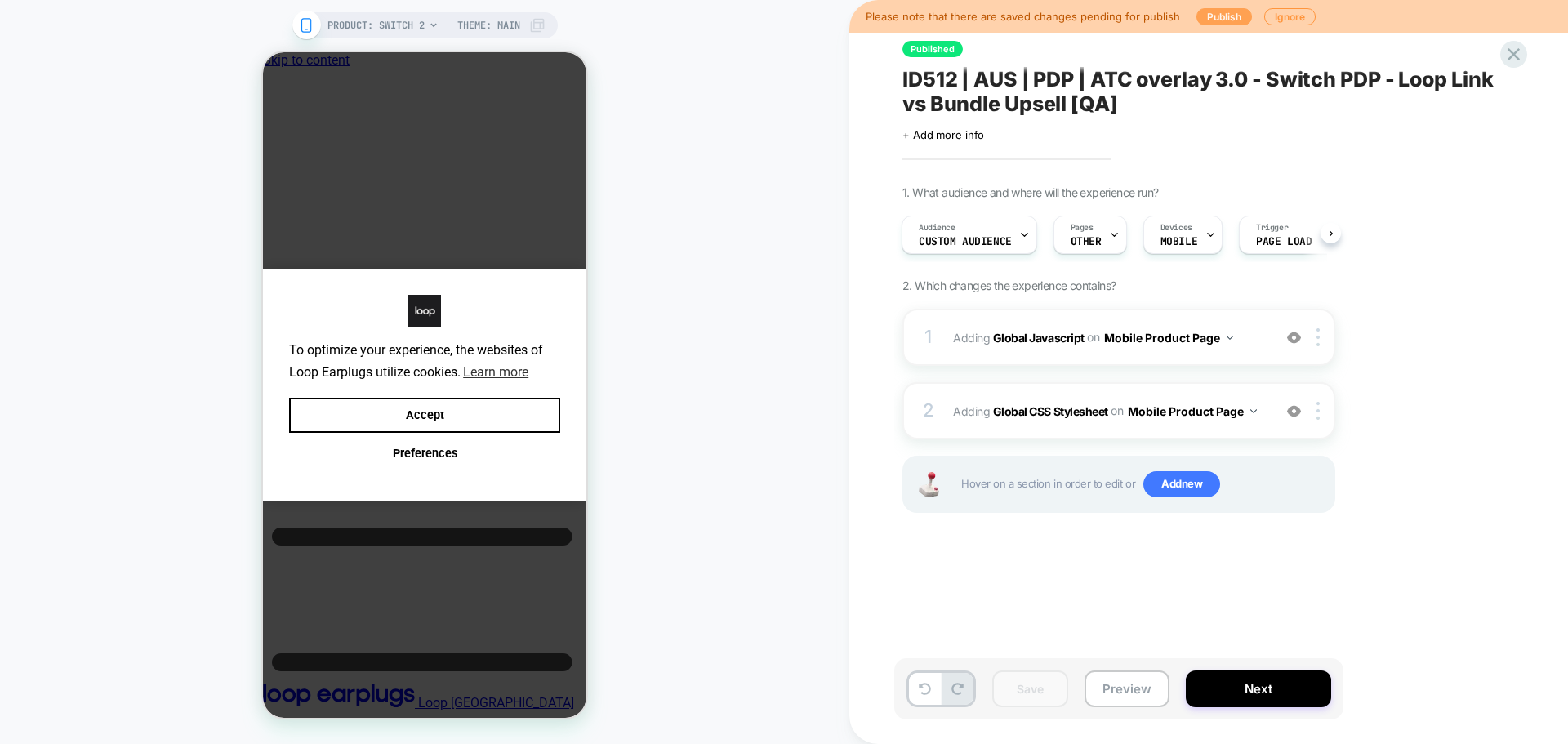
click at [1196, 16] on button "Publish" at bounding box center [1224, 17] width 56 height 17
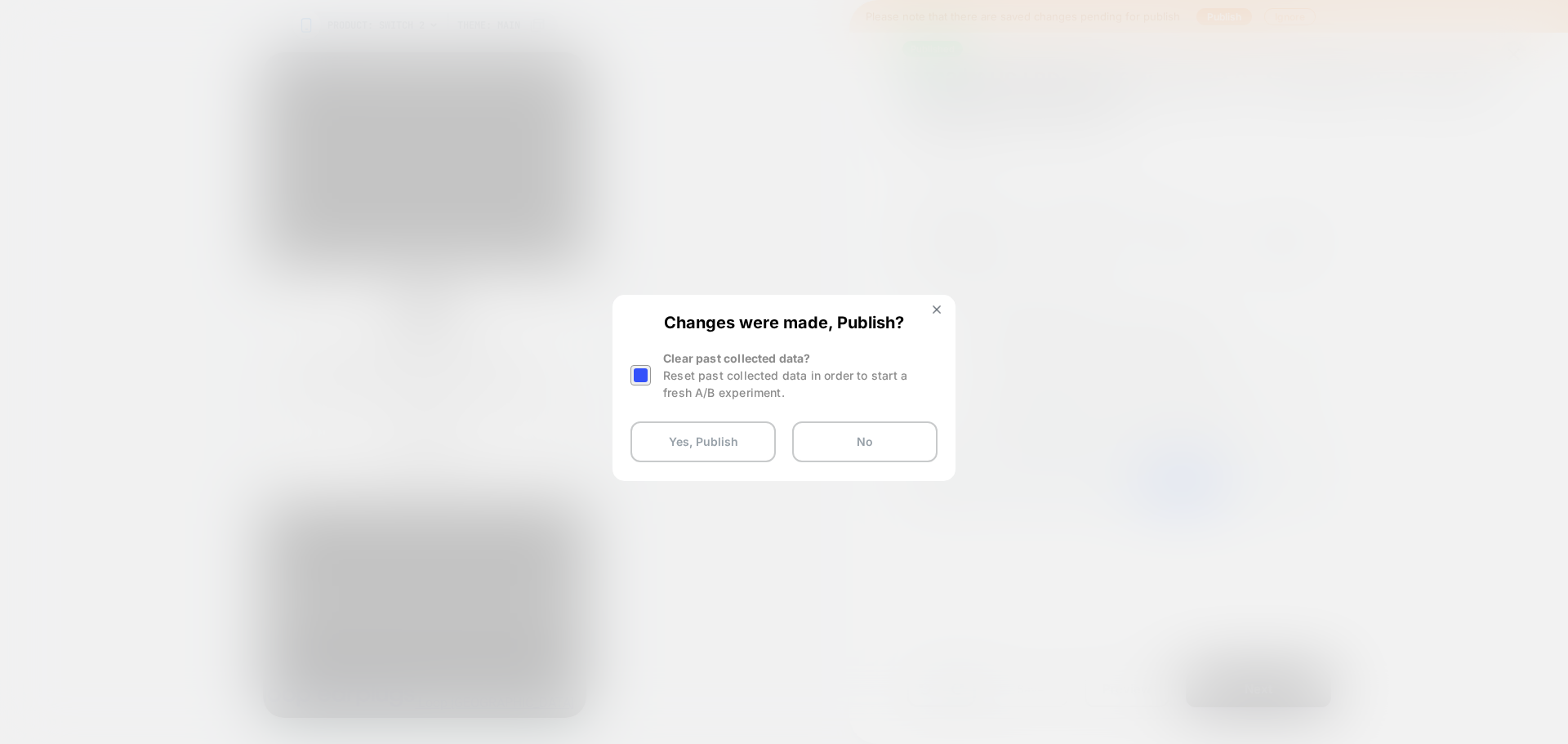
click at [628, 373] on div "Changes were made, Publish? Clear past collected data? Reset past collected dat…" at bounding box center [784, 388] width 340 height 183
click at [639, 384] on div at bounding box center [640, 375] width 20 height 20
click at [661, 439] on button "Yes, Publish" at bounding box center [702, 442] width 145 height 41
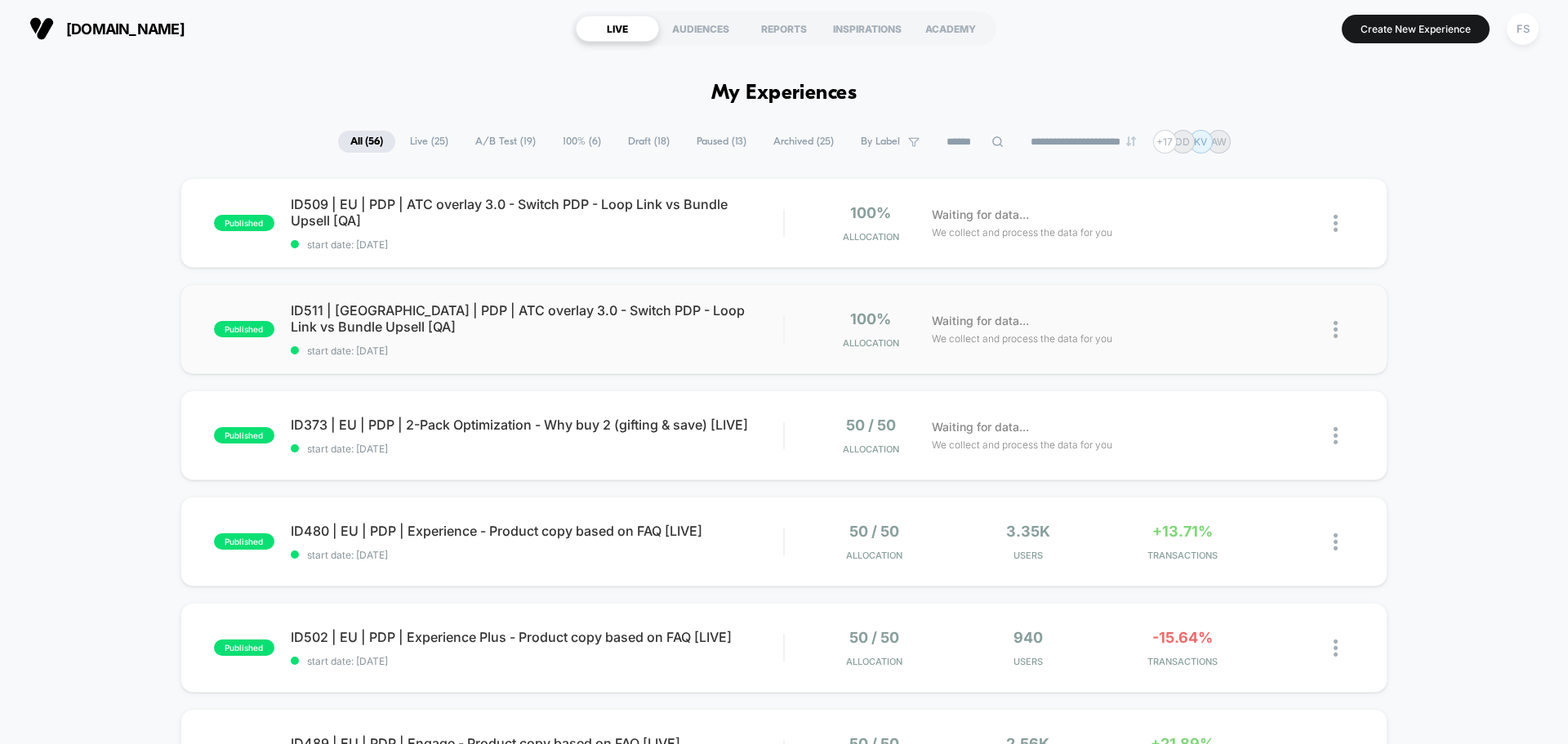
click at [1335, 326] on img at bounding box center [1335, 330] width 4 height 17
click at [1266, 424] on div "Archive" at bounding box center [1252, 424] width 147 height 37
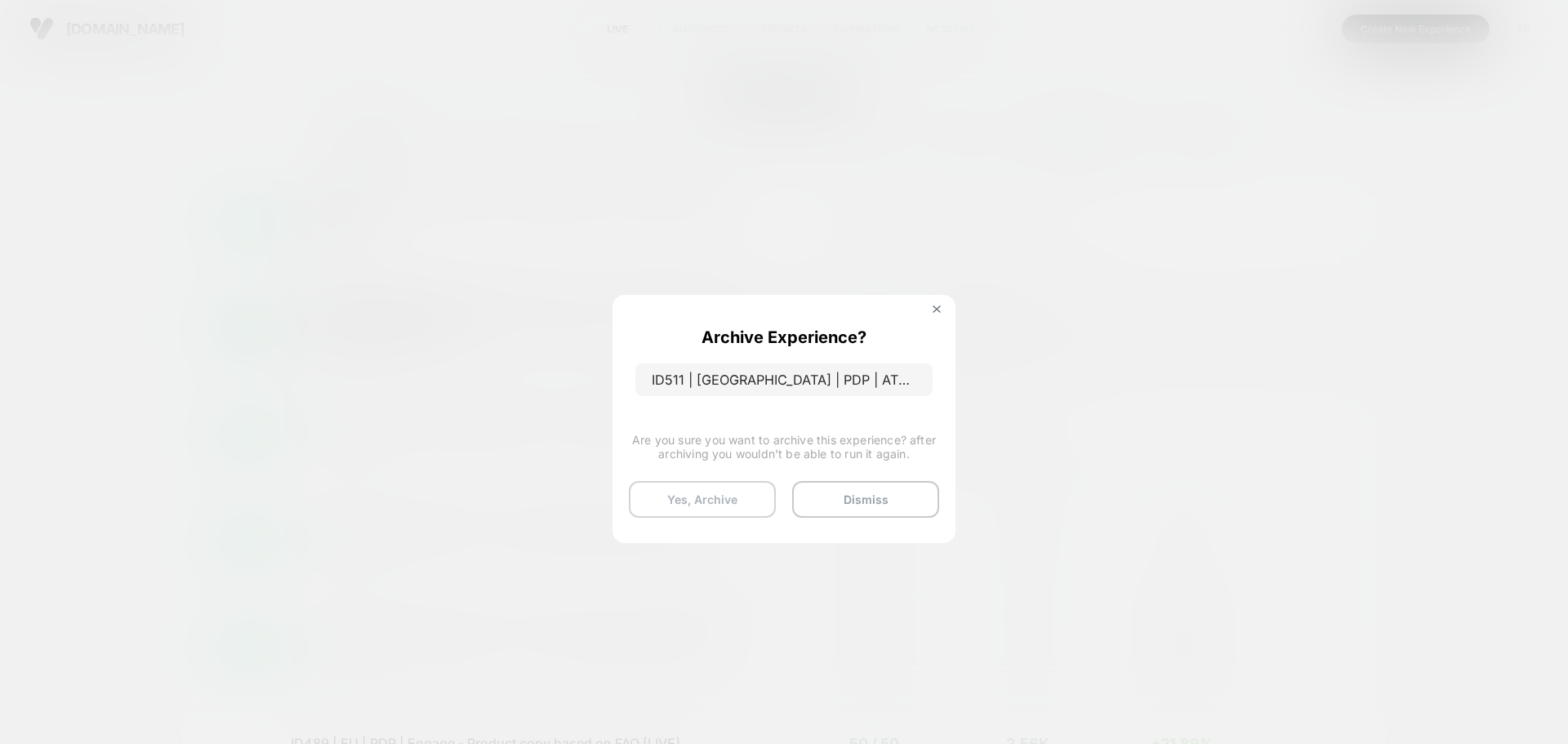
click at [675, 498] on button "Yes, Archive" at bounding box center [702, 500] width 147 height 37
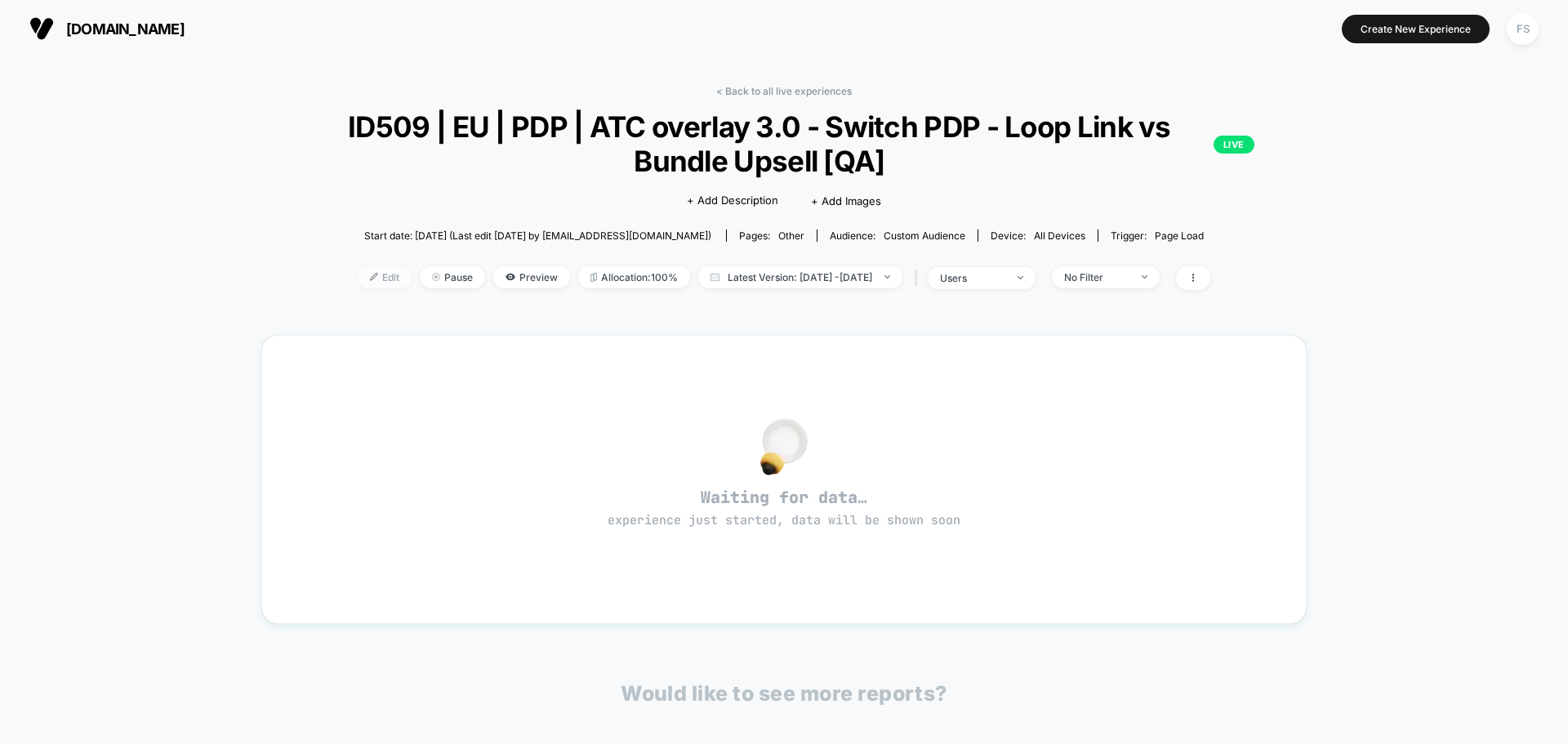
click at [357, 278] on span "Edit" at bounding box center [384, 277] width 54 height 22
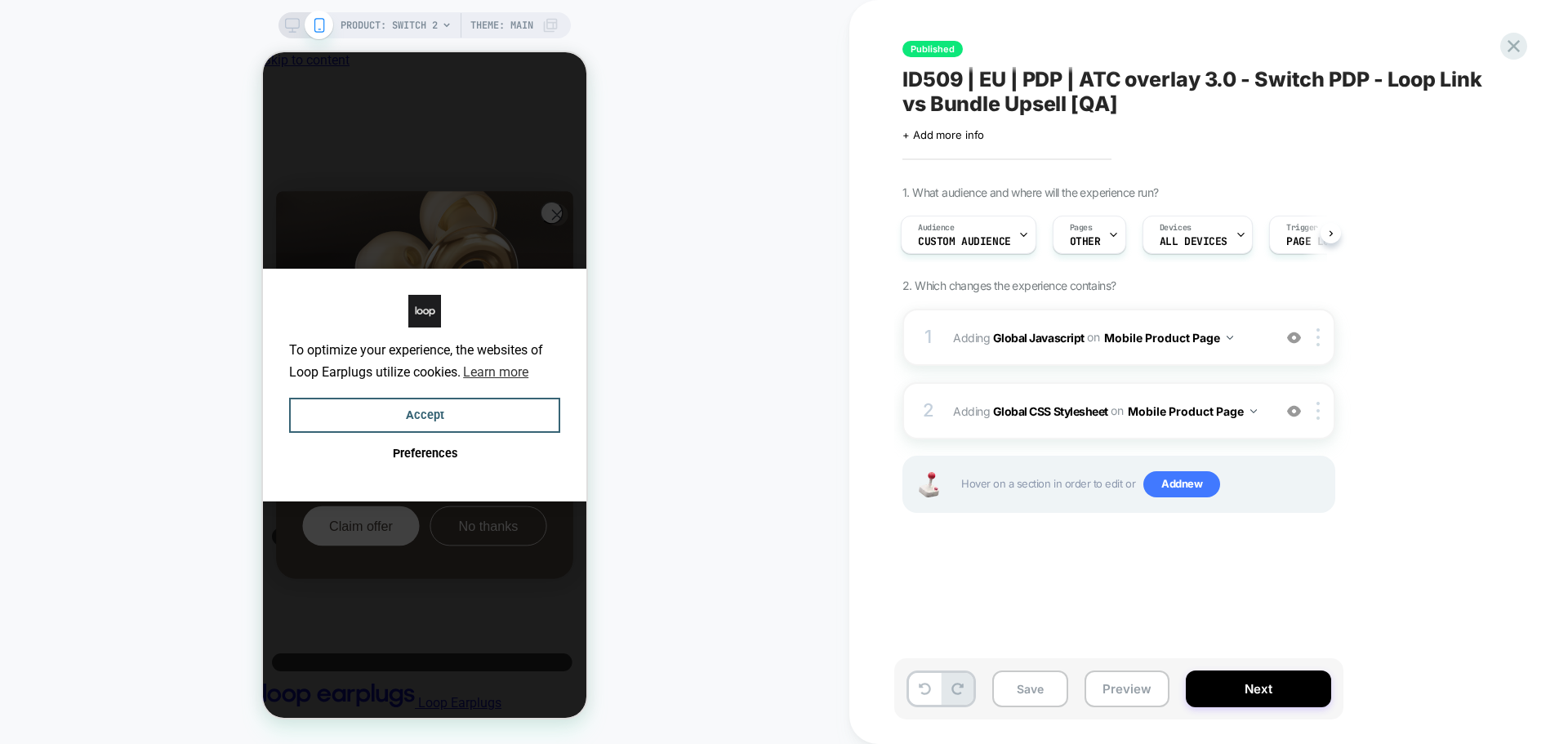
scroll to position [0, 12]
click at [1057, 330] on b "Global Javascript" at bounding box center [1039, 336] width 91 height 13
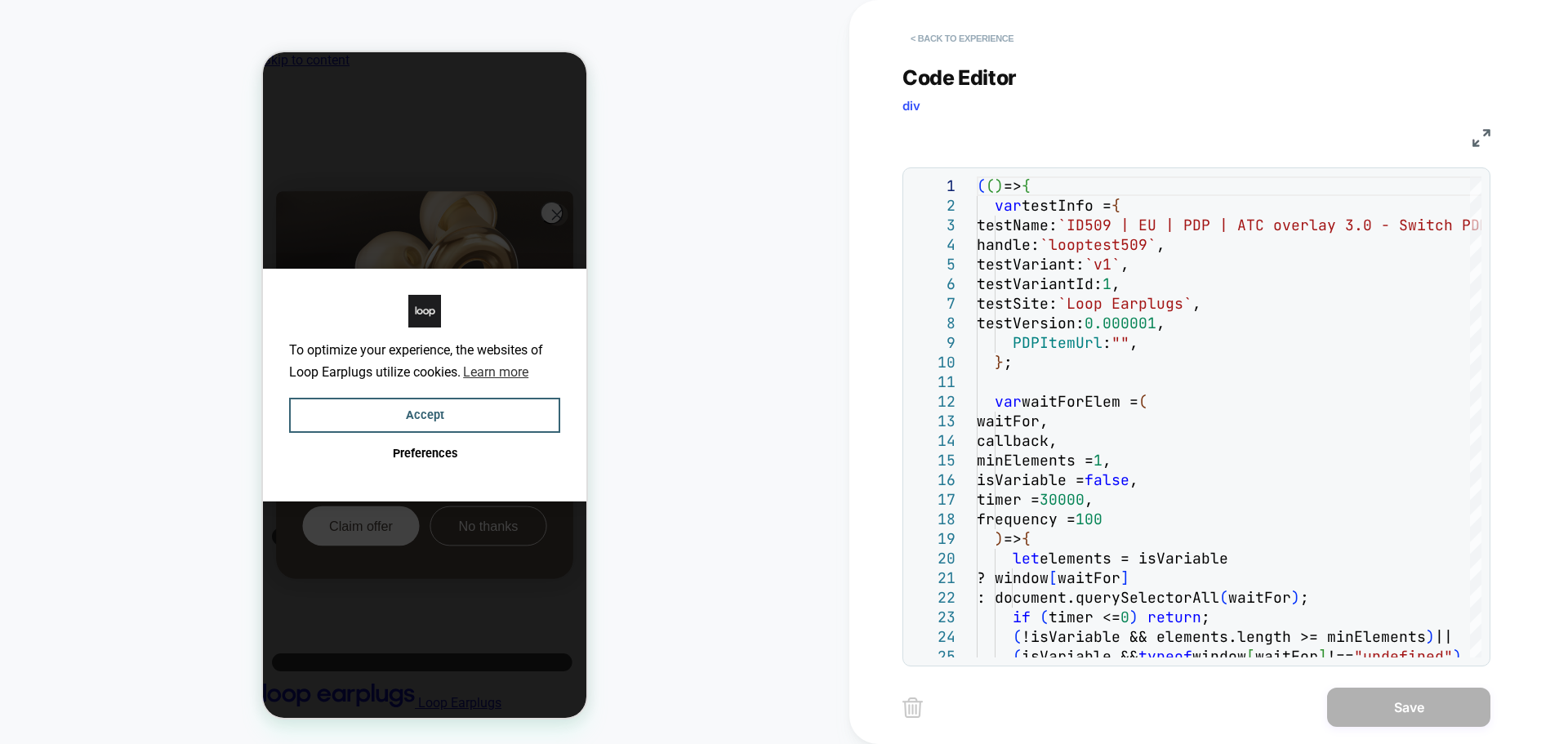
click at [962, 36] on button "< Back to experience" at bounding box center [962, 37] width 119 height 26
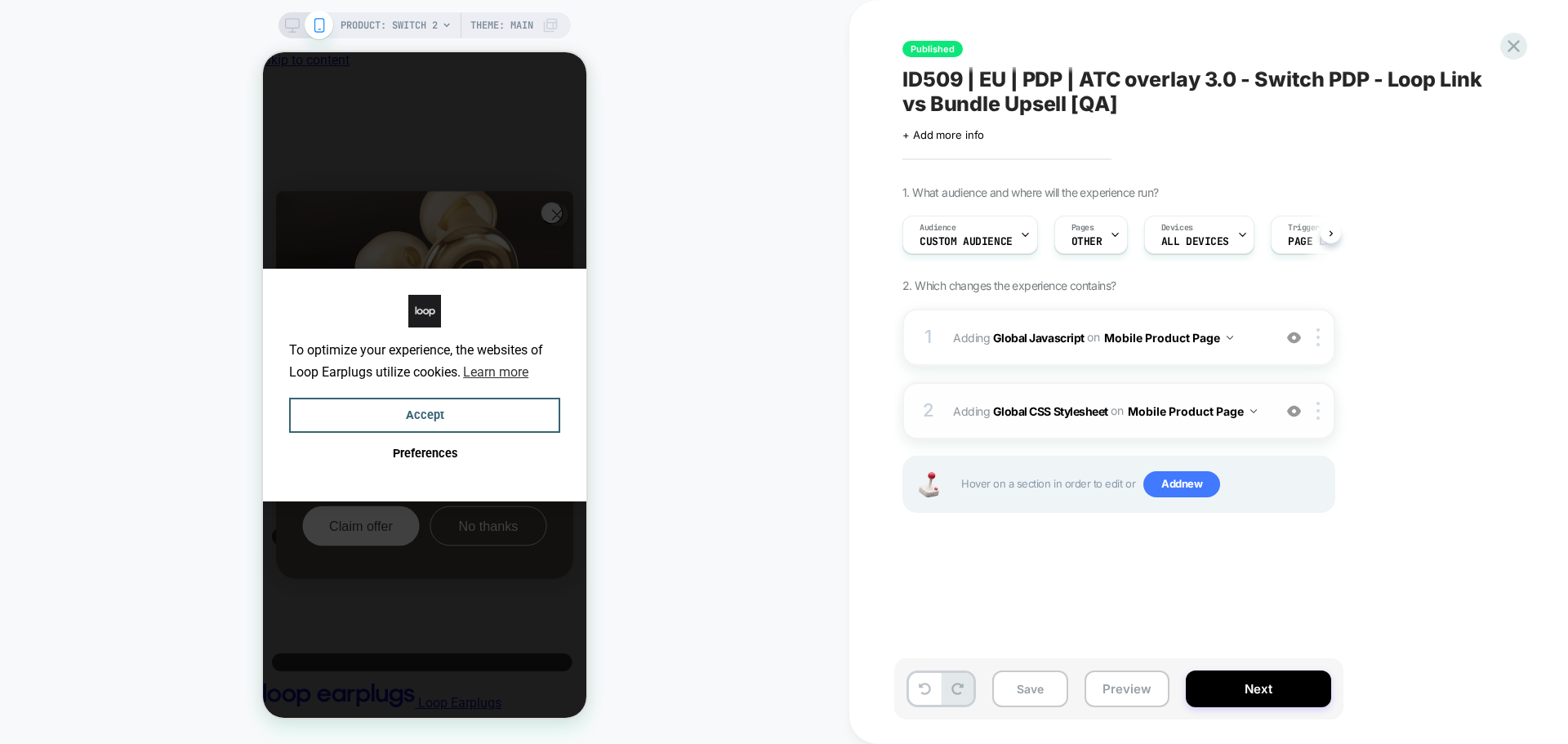
scroll to position [0, 1]
click at [1011, 409] on b "Global CSS Stylesheet" at bounding box center [1051, 410] width 115 height 13
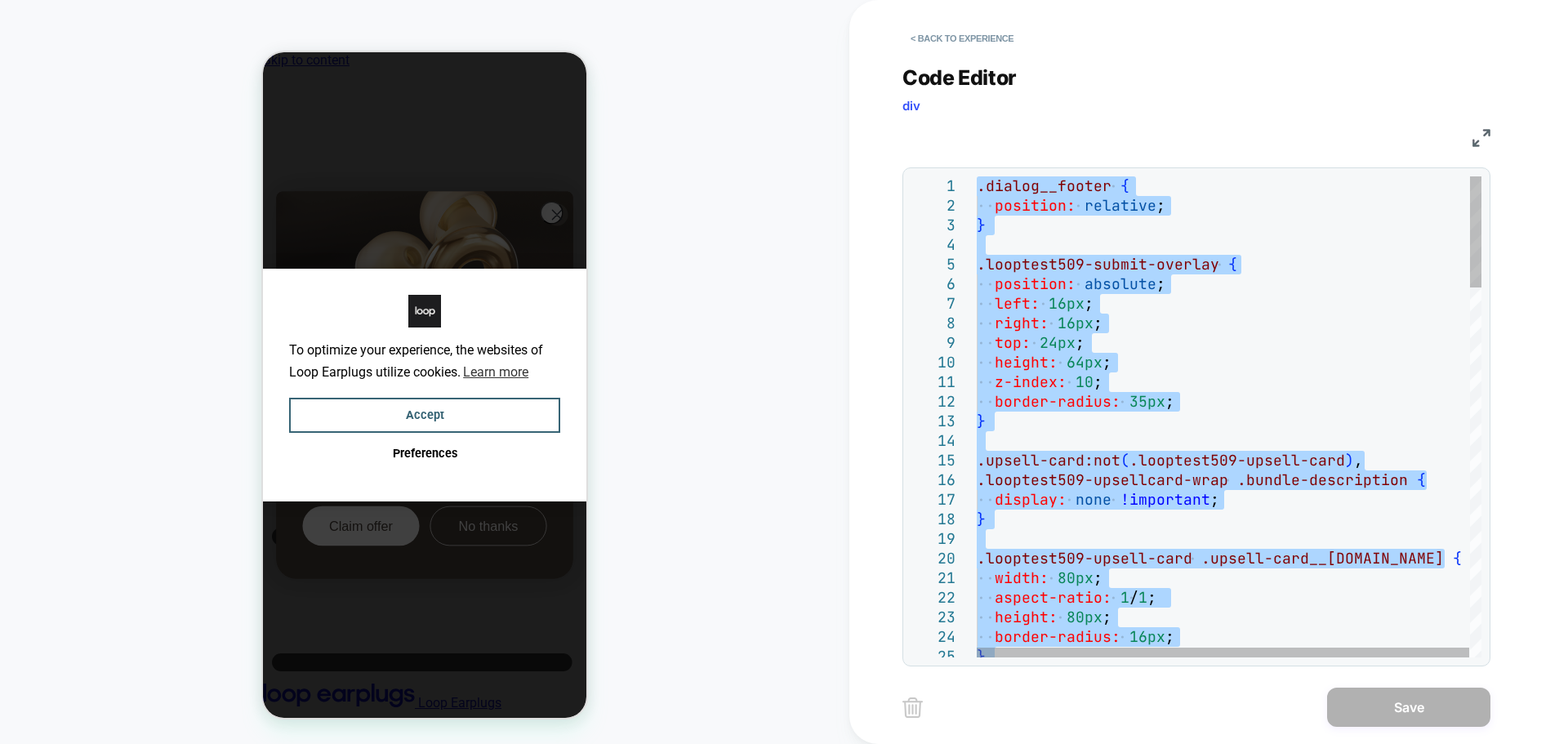
type textarea "**********"
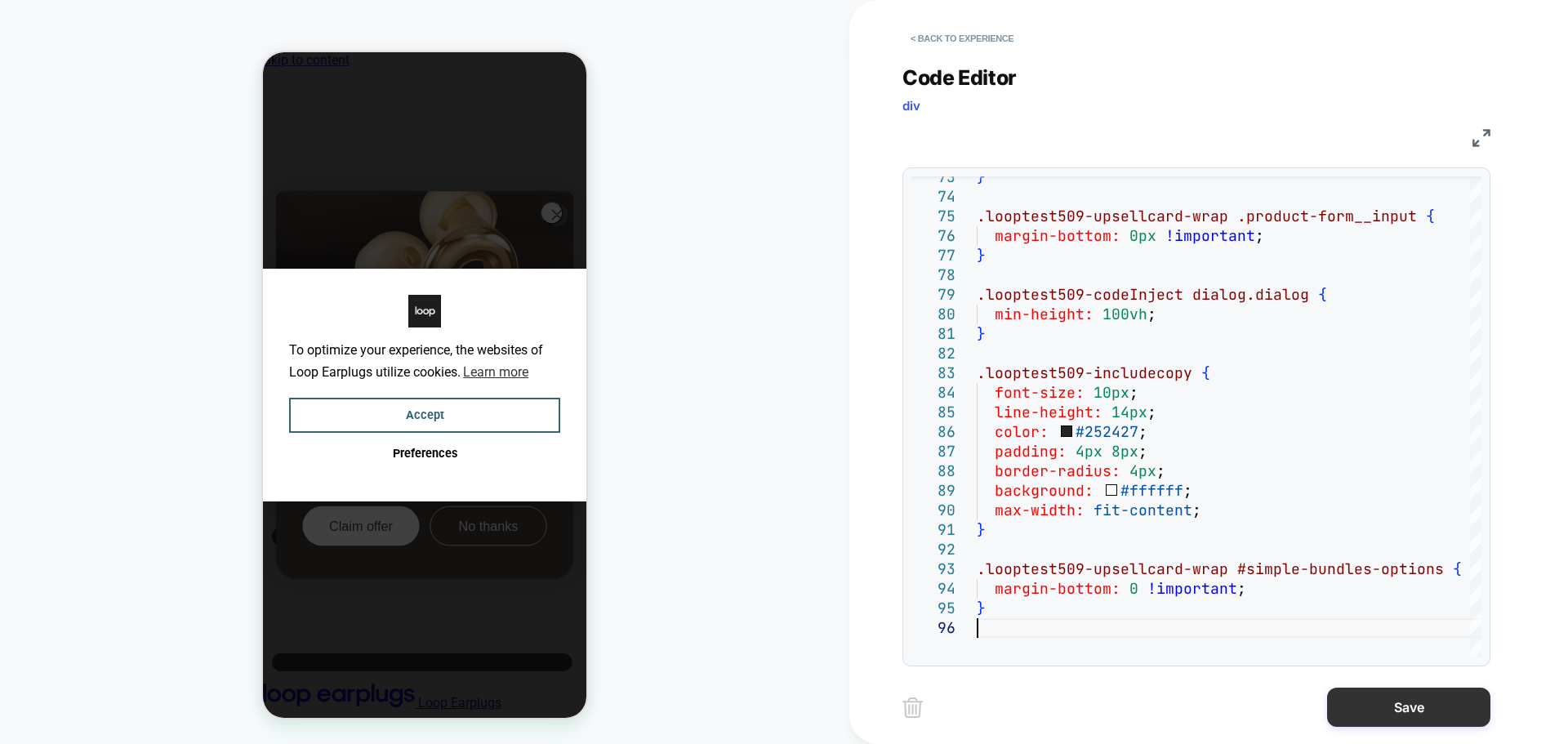
click at [1421, 714] on button "Save" at bounding box center [1409, 707] width 163 height 39
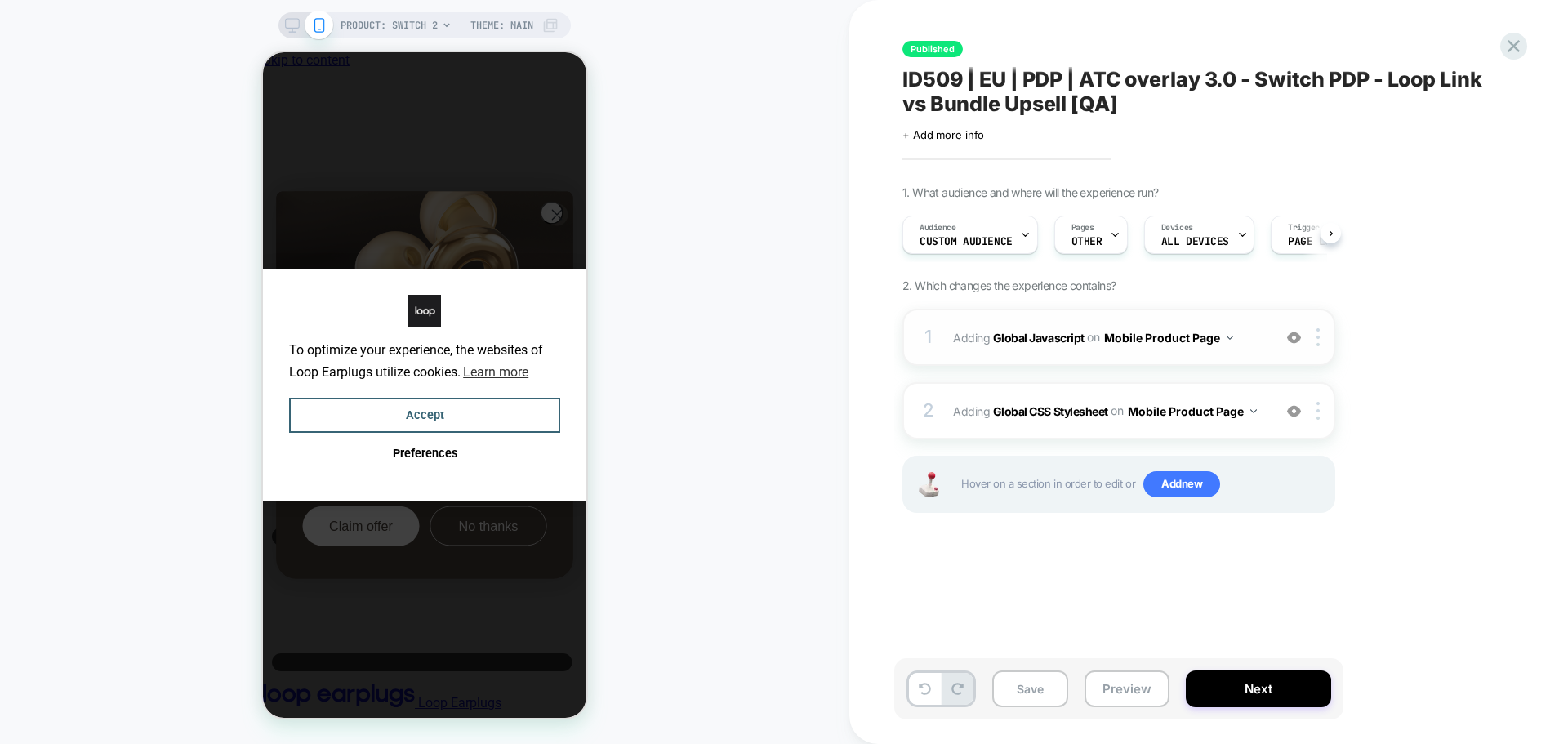
click at [1064, 351] on div "1 Adding Global Javascript on Mobile Product Page Add Before Add After Copy to …" at bounding box center [1118, 337] width 433 height 58
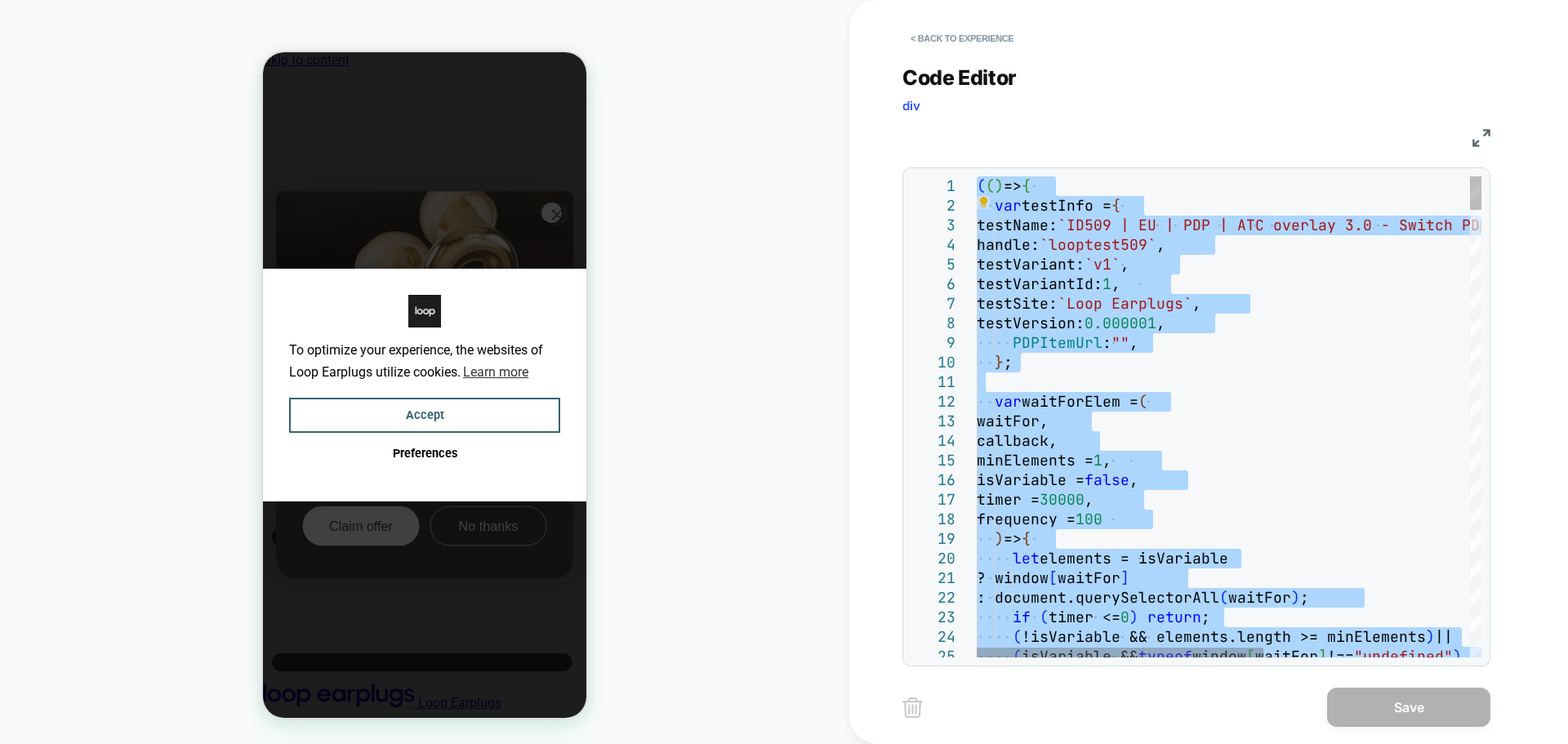
type textarea "**********"
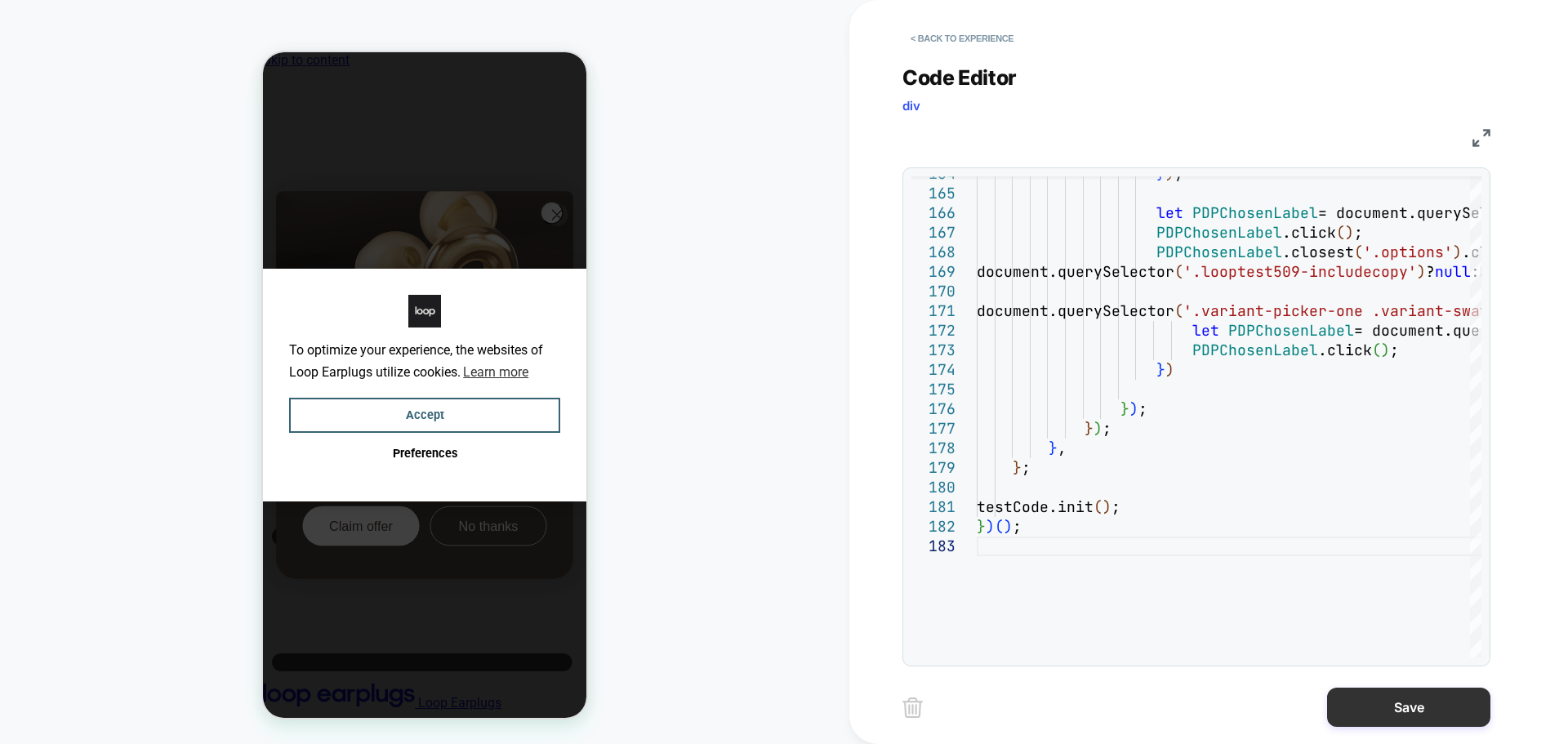
click at [1426, 711] on button "Save" at bounding box center [1409, 707] width 163 height 39
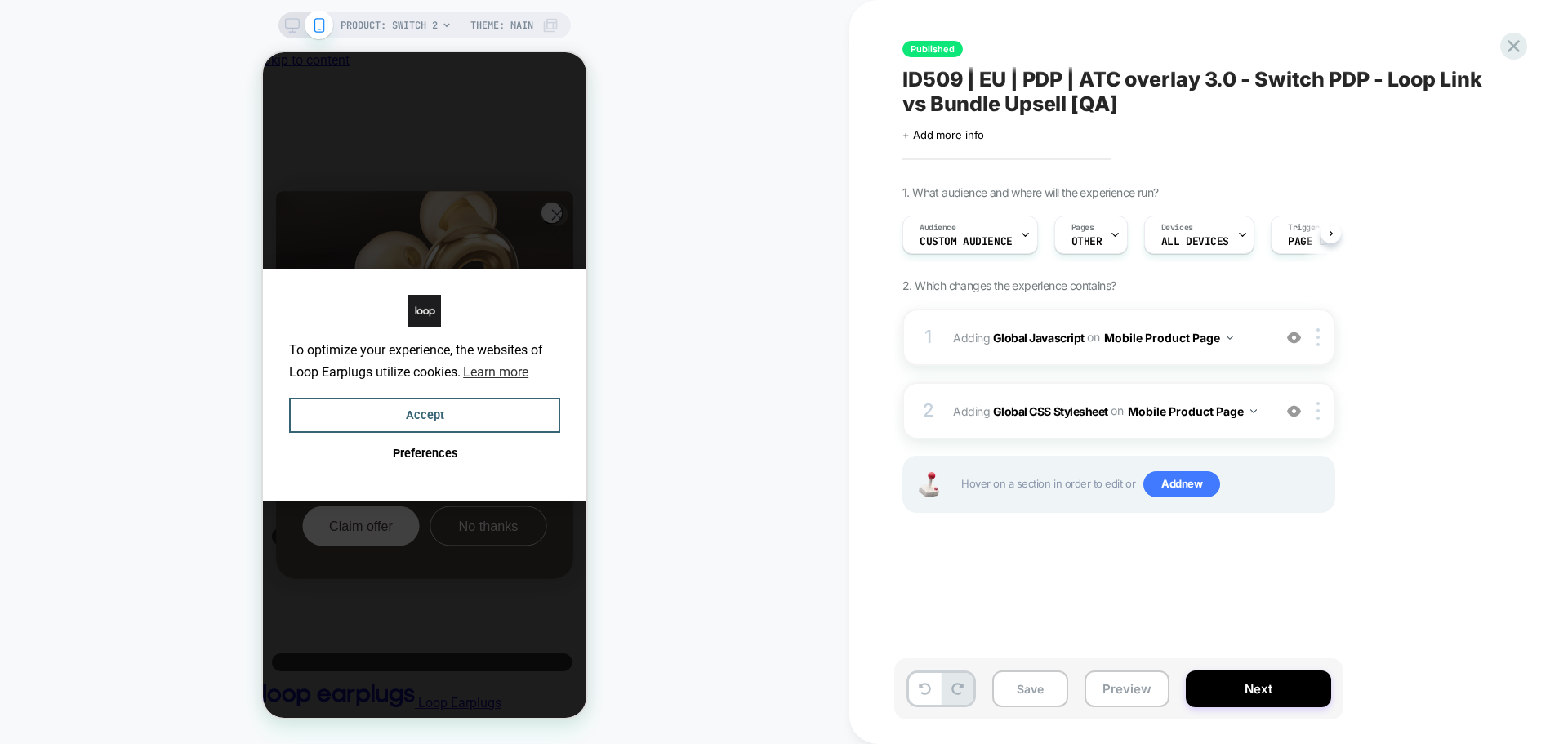
scroll to position [0, 1]
click at [1037, 698] on button "Save" at bounding box center [1030, 689] width 76 height 37
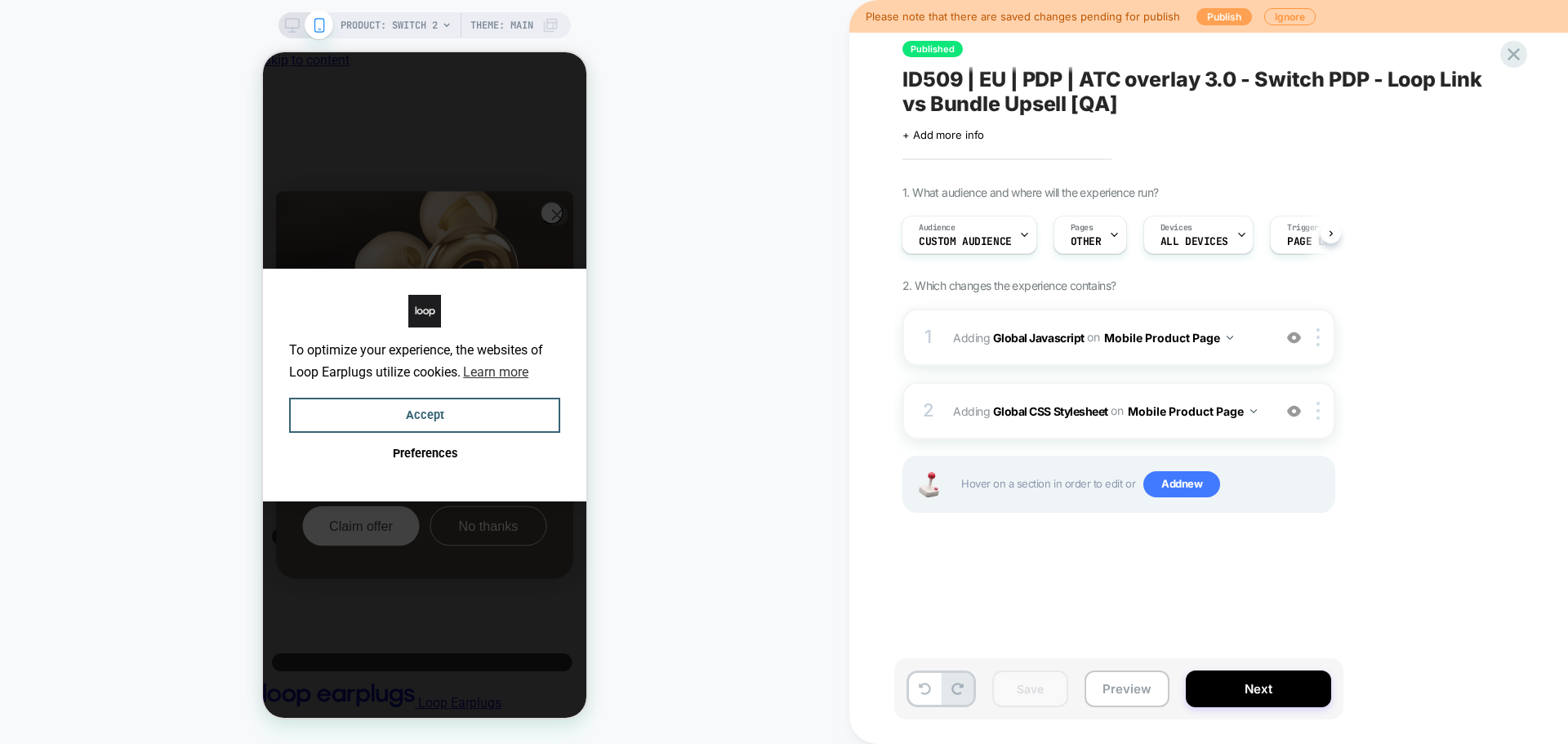
click at [1218, 24] on button "Publish" at bounding box center [1224, 17] width 56 height 17
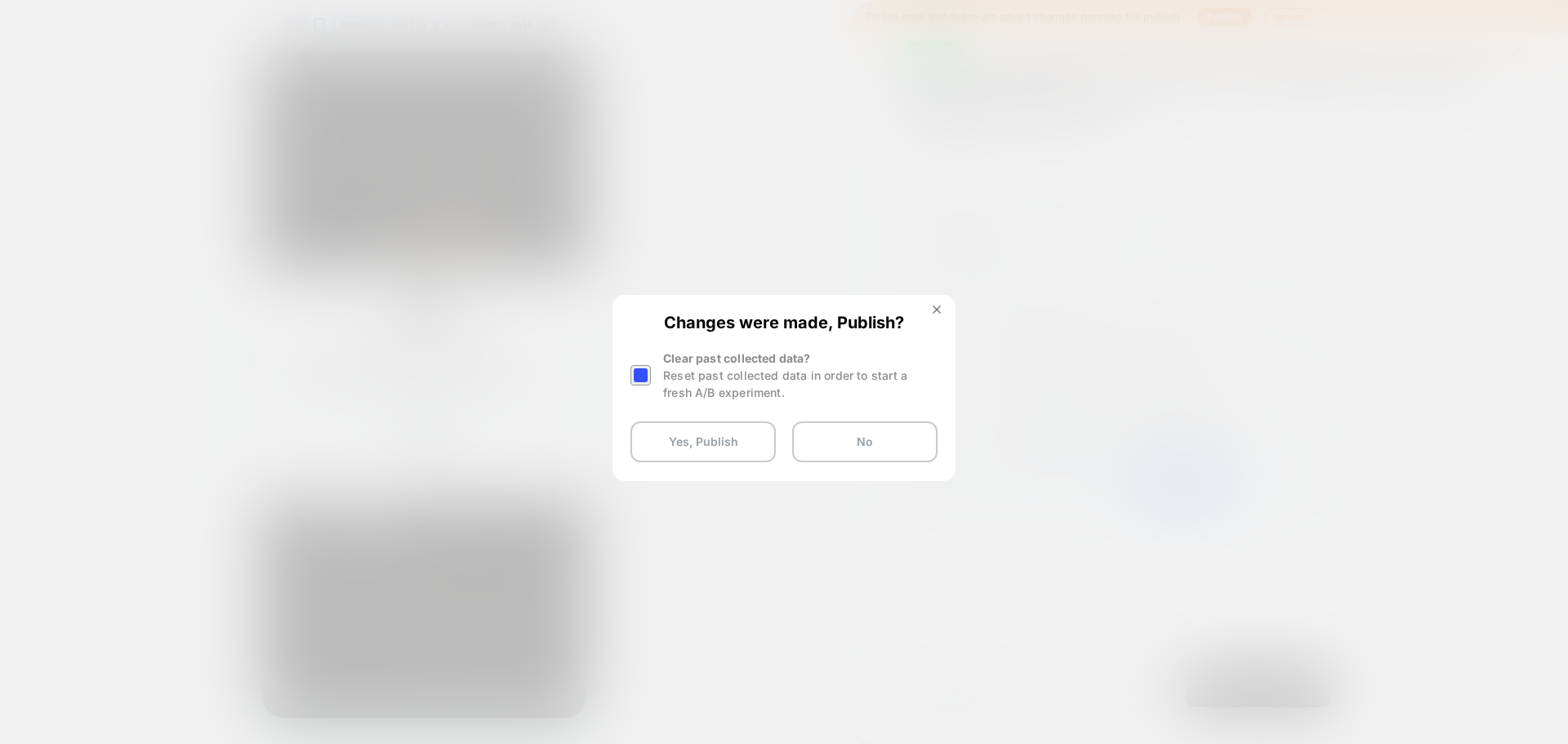
click at [640, 373] on div at bounding box center [640, 375] width 20 height 20
click at [685, 437] on button "Yes, Publish" at bounding box center [702, 442] width 145 height 41
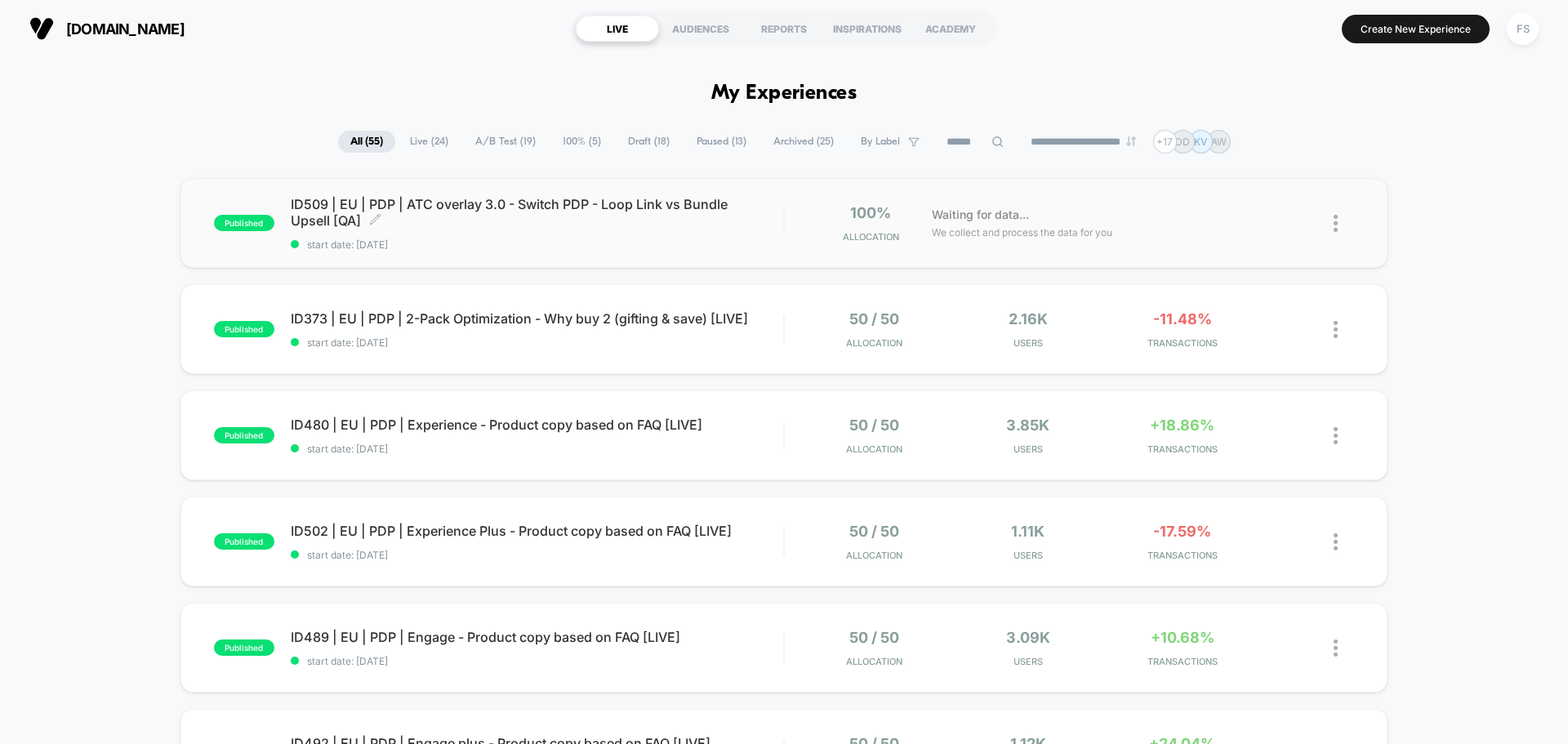
click at [463, 202] on span "ID509 | EU | PDP | ATC overlay 3.0 - Switch PDP - Loop Link vs Bundle Upsell [Q…" at bounding box center [537, 212] width 493 height 33
